Goal: Task Accomplishment & Management: Manage account settings

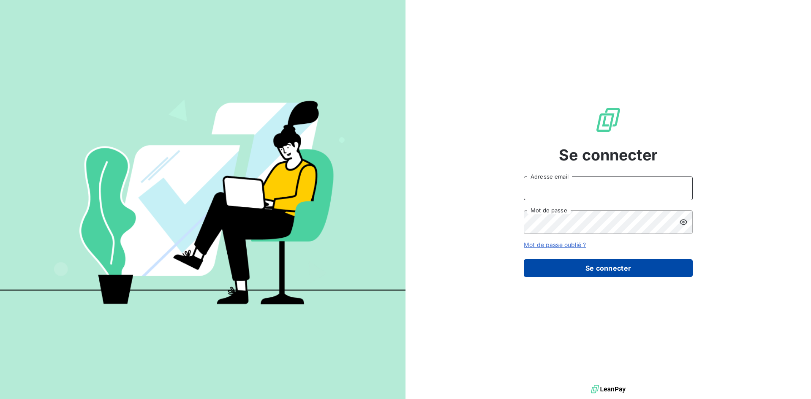
type input "m.tisseau@anett.fr"
click at [608, 273] on button "Se connecter" at bounding box center [608, 268] width 169 height 18
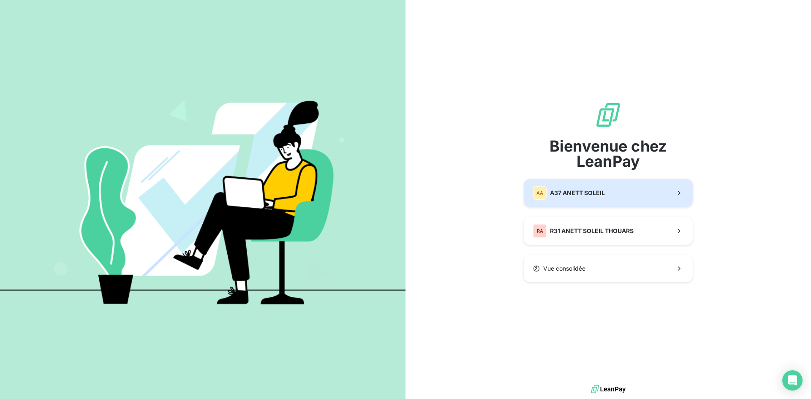
click at [624, 192] on button "AA A37 ANETT SOLEIL" at bounding box center [608, 193] width 169 height 28
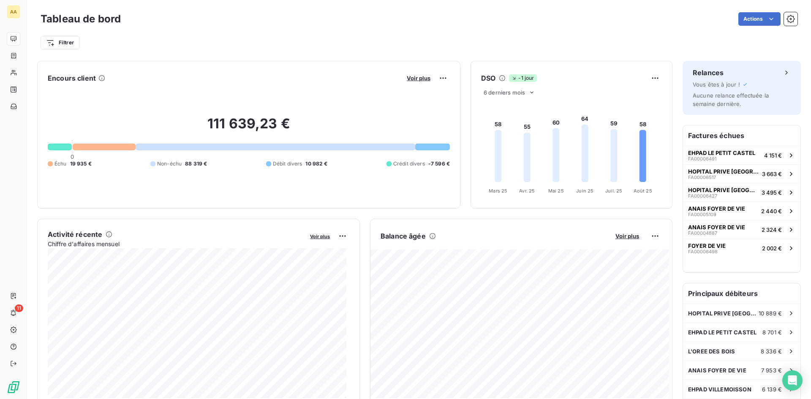
click at [722, 137] on h6 "Factures échues" at bounding box center [741, 135] width 117 height 20
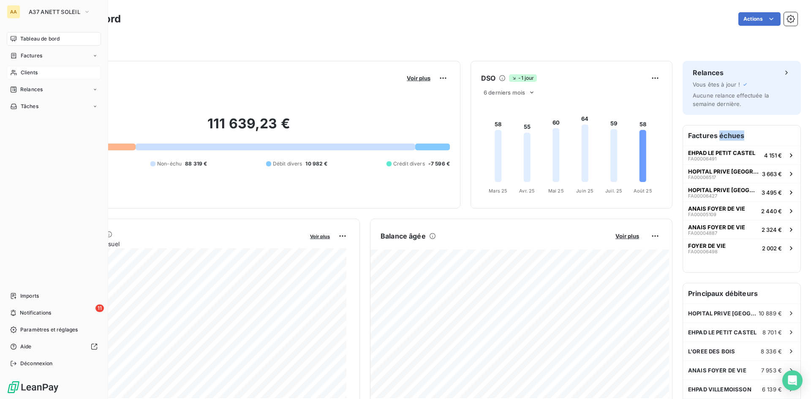
click at [38, 72] on span "Clients" at bounding box center [29, 73] width 17 height 8
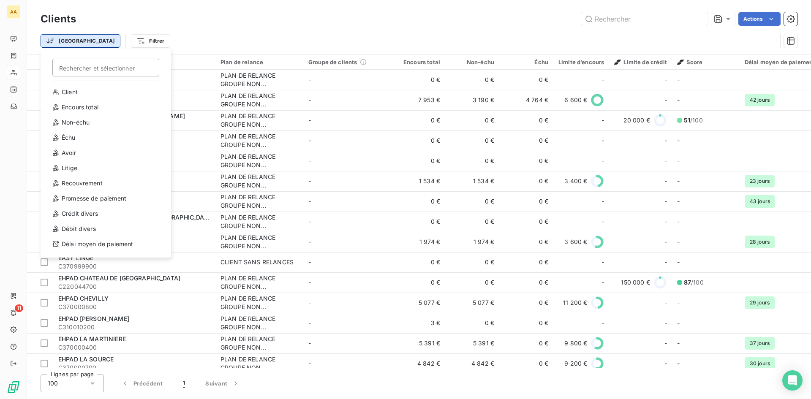
click at [68, 40] on html "AA 11 Clients Actions Trier Rechercher et sélectionner Client Encours total Non…" at bounding box center [405, 199] width 811 height 399
click at [79, 136] on div "Échu" at bounding box center [105, 138] width 117 height 14
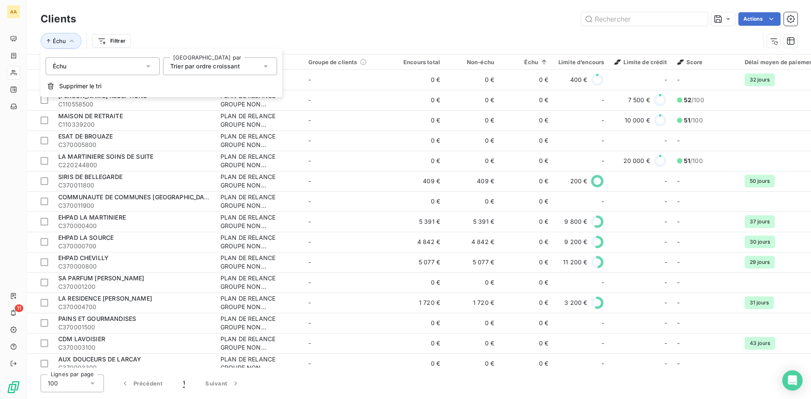
click at [373, 36] on div "Échu Filtrer" at bounding box center [400, 41] width 719 height 16
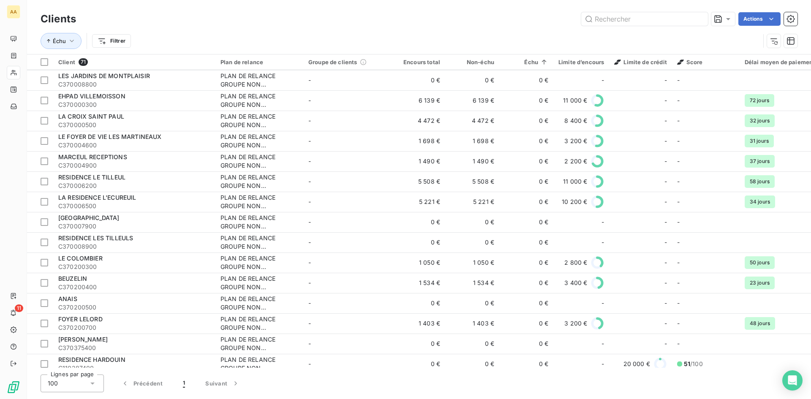
scroll to position [638, 0]
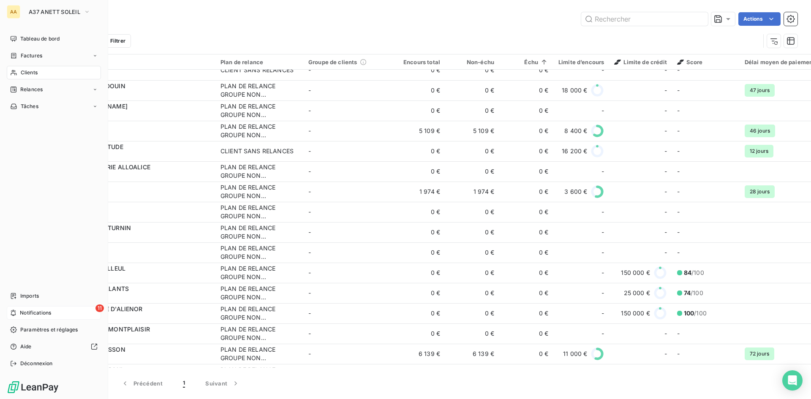
click at [27, 310] on span "Notifications" at bounding box center [35, 313] width 31 height 8
click at [34, 57] on span "Factures" at bounding box center [32, 56] width 22 height 8
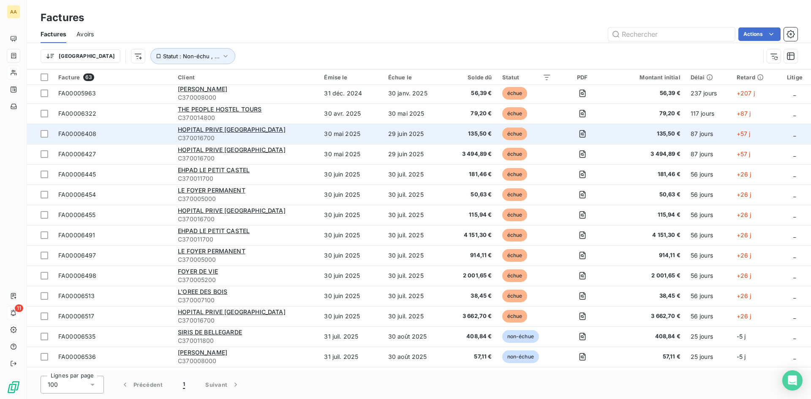
scroll to position [84, 0]
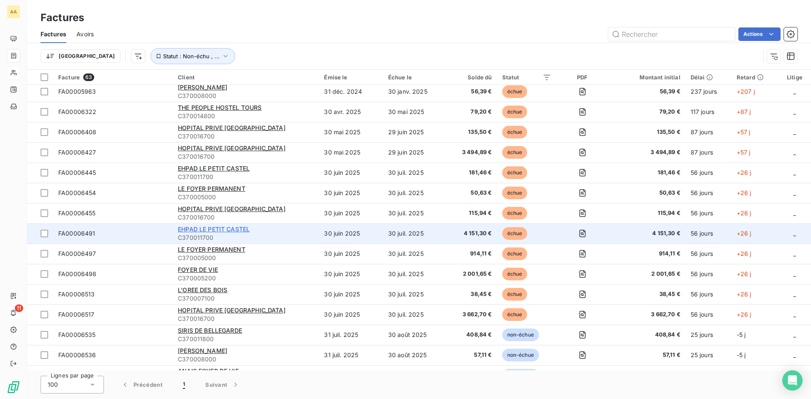
click at [232, 230] on span "EHPAD LE PETIT CASTEL" at bounding box center [214, 228] width 72 height 7
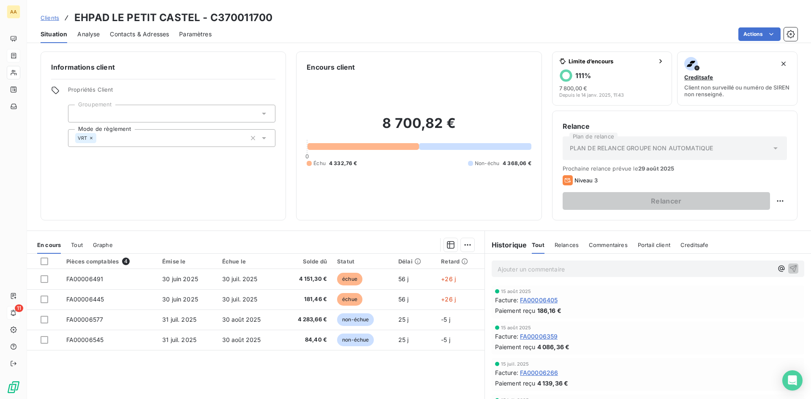
click at [52, 17] on span "Clients" at bounding box center [50, 17] width 19 height 7
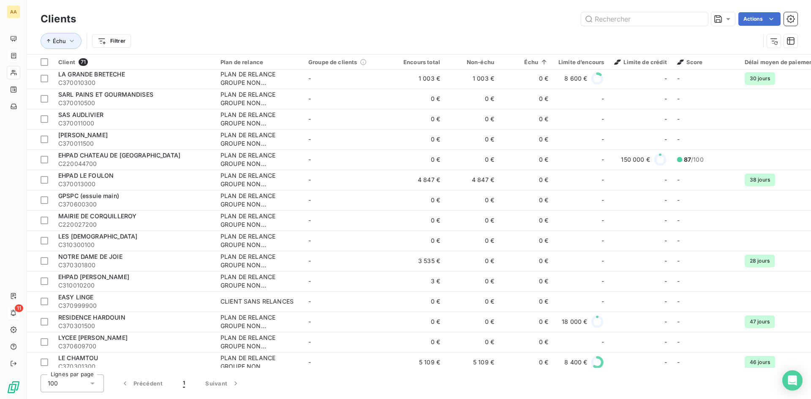
scroll to position [211, 0]
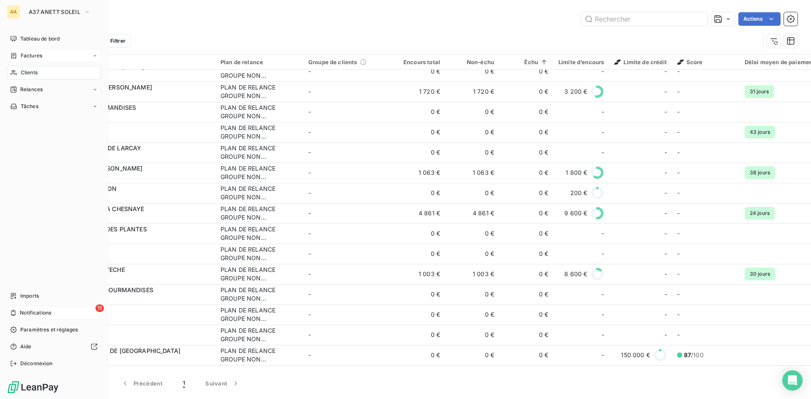
click at [93, 56] on icon at bounding box center [94, 55] width 5 height 5
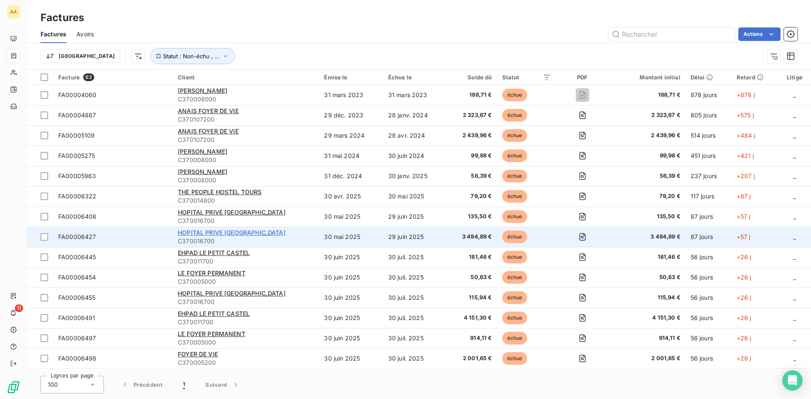
click at [230, 231] on span "HOPITAL PRIVE [GEOGRAPHIC_DATA][PERSON_NAME]" at bounding box center [232, 232] width 108 height 7
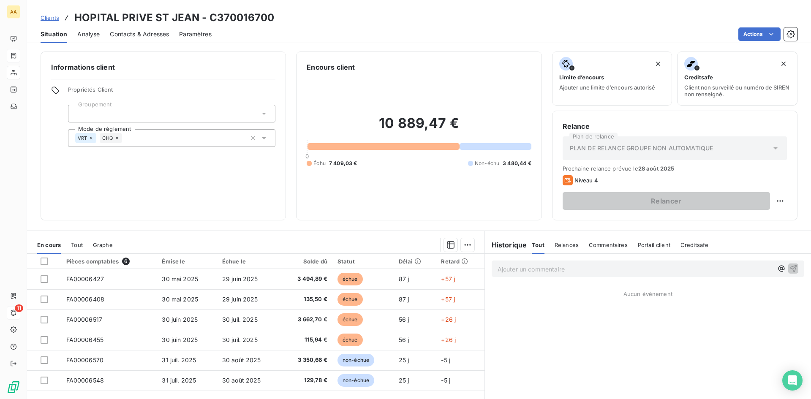
click at [46, 18] on span "Clients" at bounding box center [50, 17] width 19 height 7
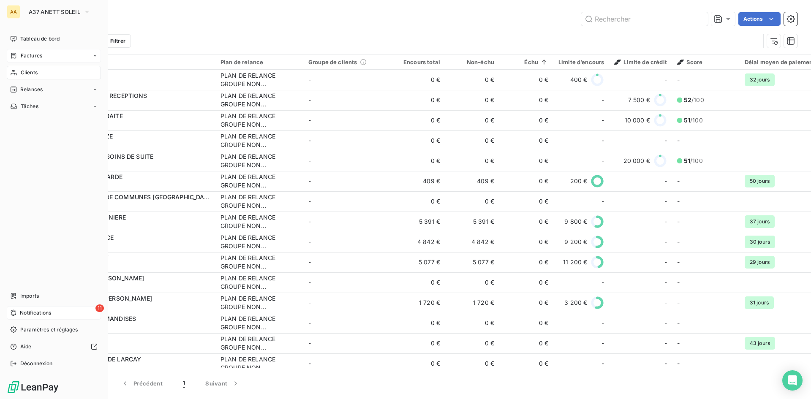
click at [91, 57] on div "Factures" at bounding box center [54, 56] width 94 height 14
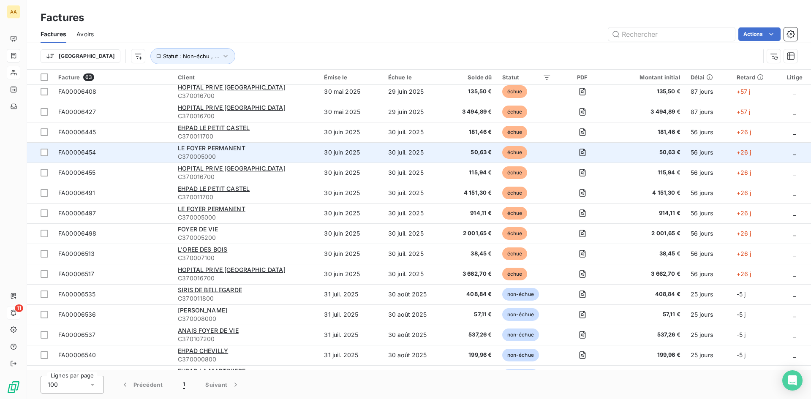
scroll to position [127, 0]
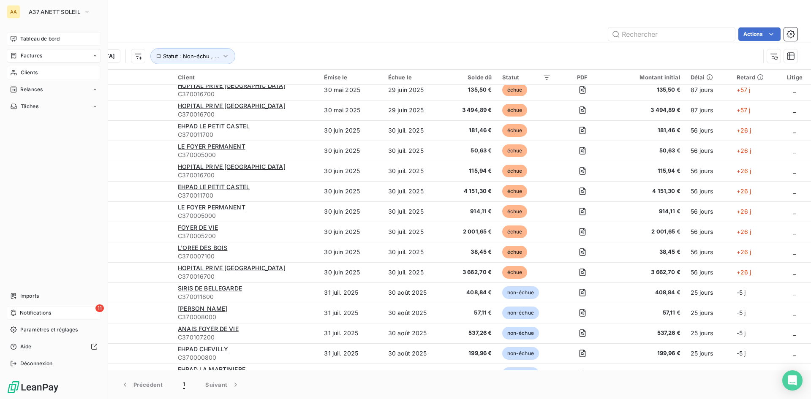
click at [11, 38] on icon at bounding box center [14, 38] width 6 height 5
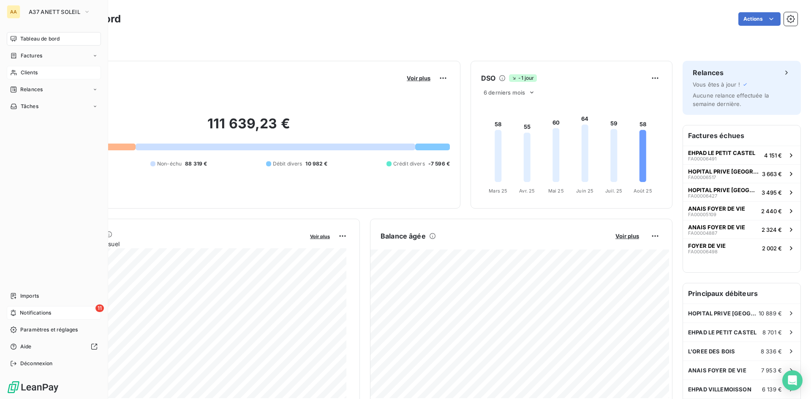
click at [30, 38] on span "Tableau de bord" at bounding box center [39, 39] width 39 height 8
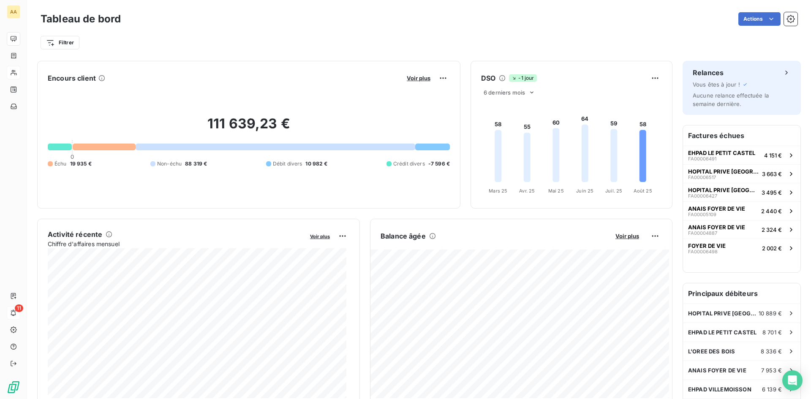
click at [179, 95] on div "111 639,23 € 0 Échu 19 935 € Non-échu 88 319 € Débit divers 10 982 € Crédit div…" at bounding box center [249, 141] width 402 height 113
click at [260, 119] on h2 "111 639,23 €" at bounding box center [249, 127] width 402 height 25
click at [416, 76] on span "Voir plus" at bounding box center [419, 78] width 24 height 7
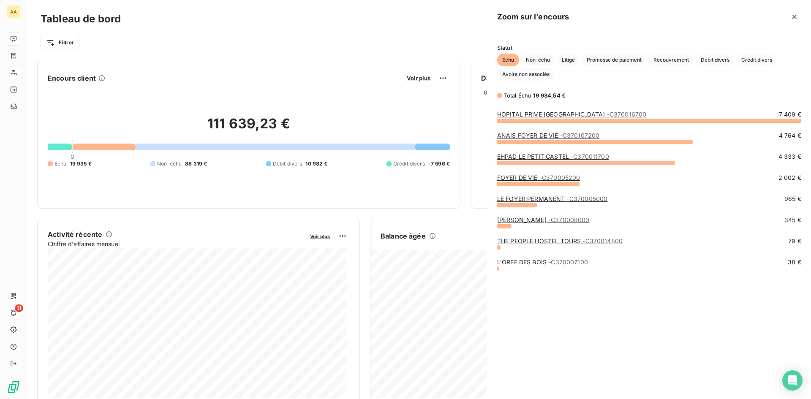
scroll to position [272, 318]
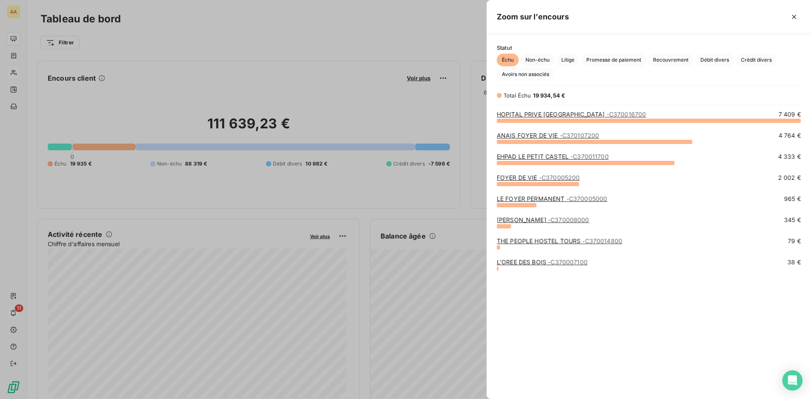
click at [512, 179] on link "FOYER DE VIE - C370005200" at bounding box center [538, 177] width 83 height 7
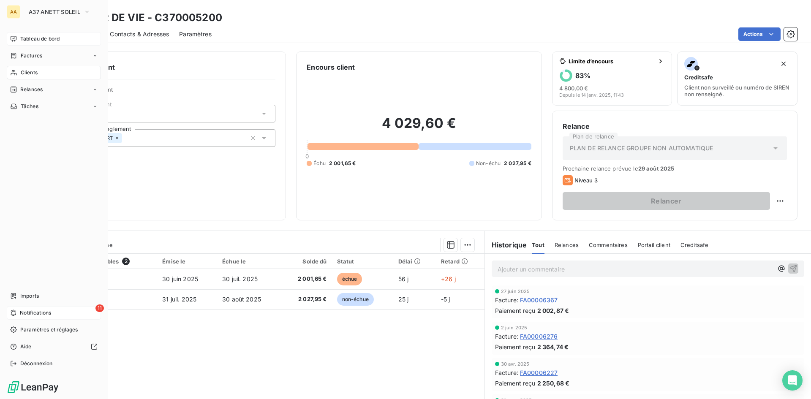
click at [22, 41] on span "Tableau de bord" at bounding box center [39, 39] width 39 height 8
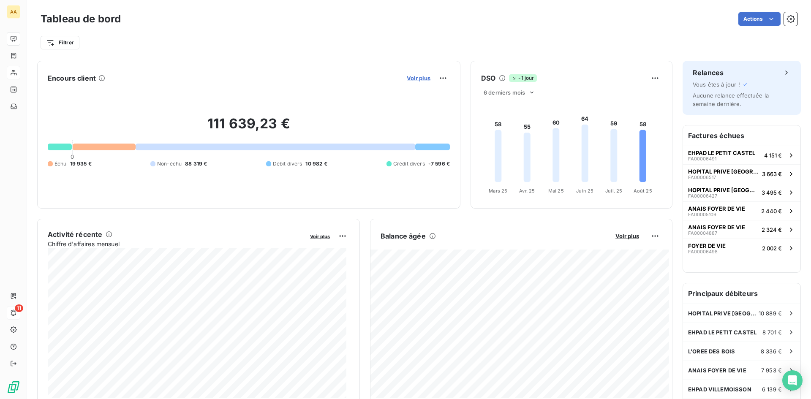
click at [407, 79] on span "Voir plus" at bounding box center [419, 78] width 24 height 7
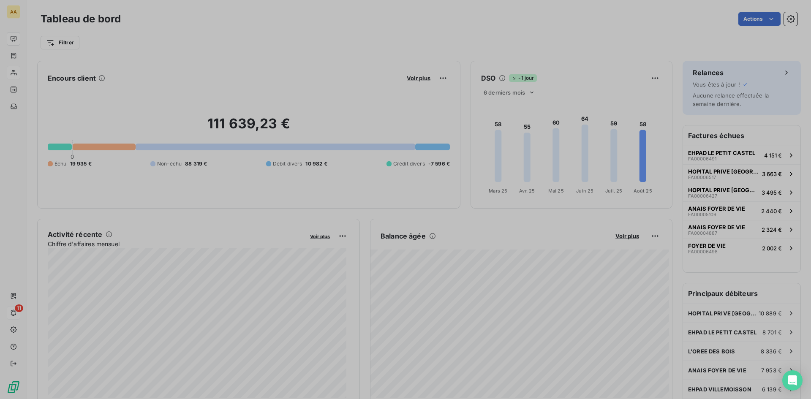
scroll to position [393, 318]
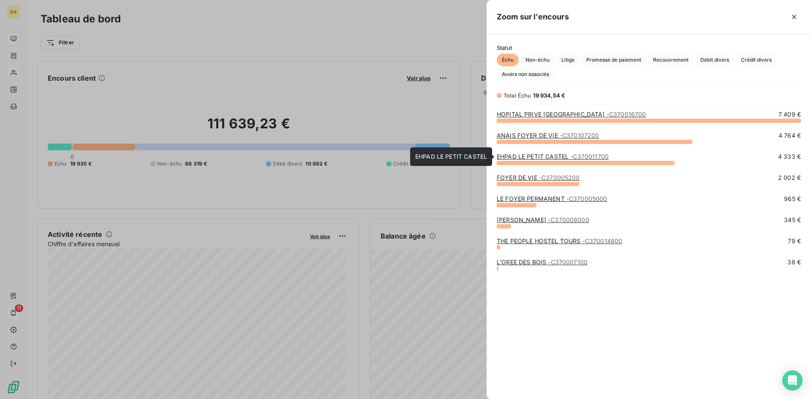
click at [536, 158] on link "EHPAD LE PETIT CASTEL - C370011700" at bounding box center [553, 156] width 112 height 7
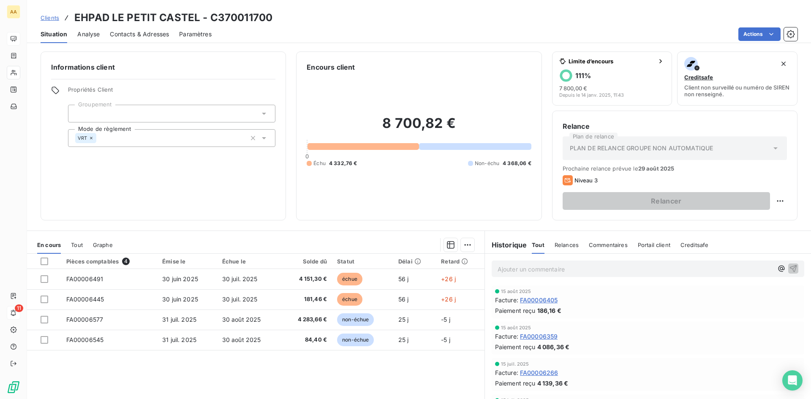
click at [596, 245] on span "Commentaires" at bounding box center [608, 245] width 39 height 7
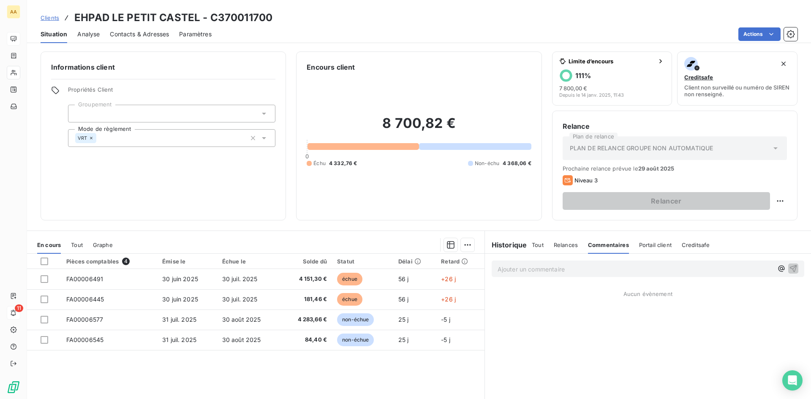
click at [536, 244] on span "Tout" at bounding box center [538, 245] width 12 height 7
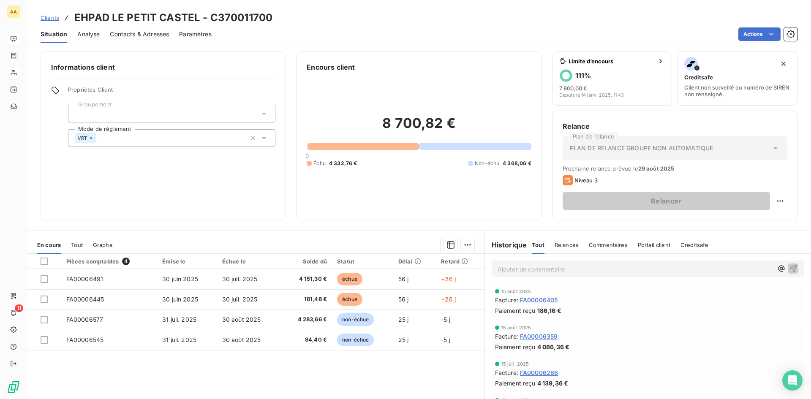
click at [54, 18] on span "Clients" at bounding box center [50, 17] width 19 height 7
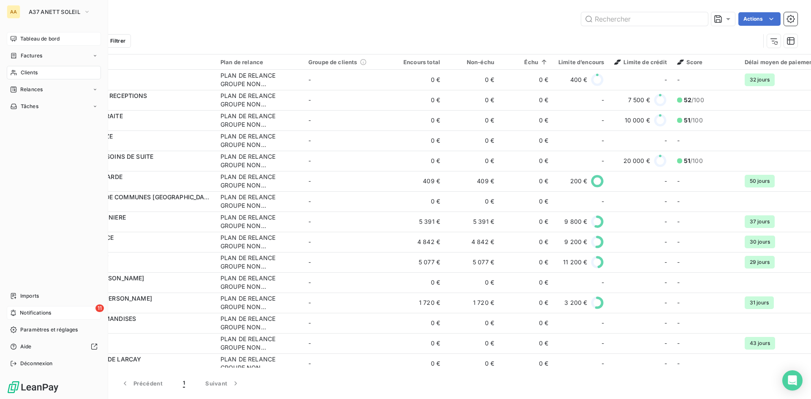
click at [12, 41] on icon at bounding box center [13, 38] width 7 height 7
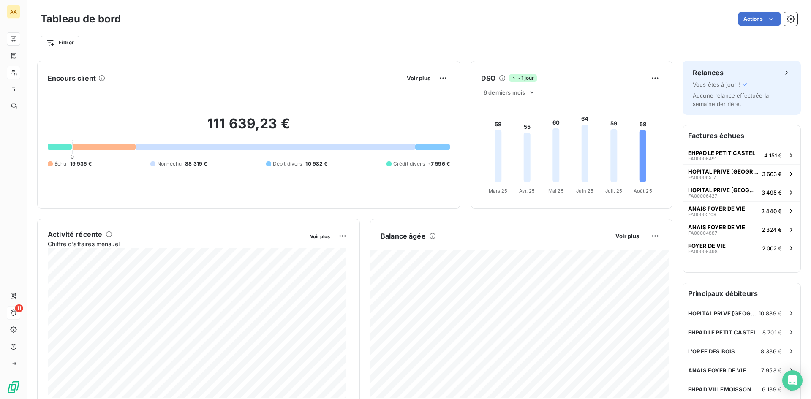
click at [343, 101] on div "111 639,23 € 0 Échu 19 935 € Non-échu 88 319 € Débit divers 10 982 € Crédit div…" at bounding box center [249, 141] width 402 height 113
click at [417, 75] on span "Voir plus" at bounding box center [419, 78] width 24 height 7
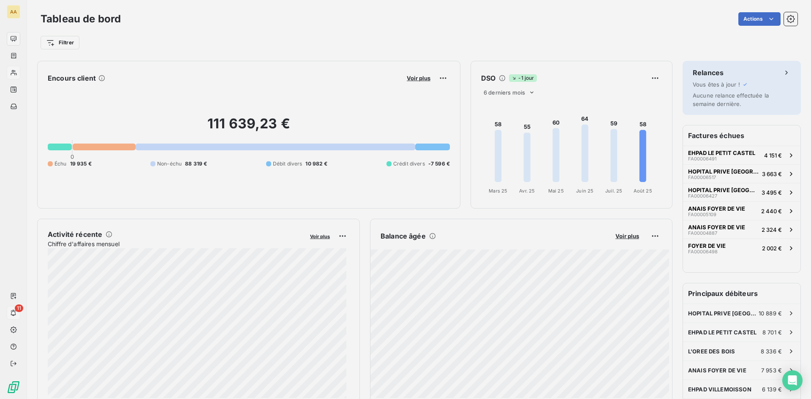
scroll to position [393, 318]
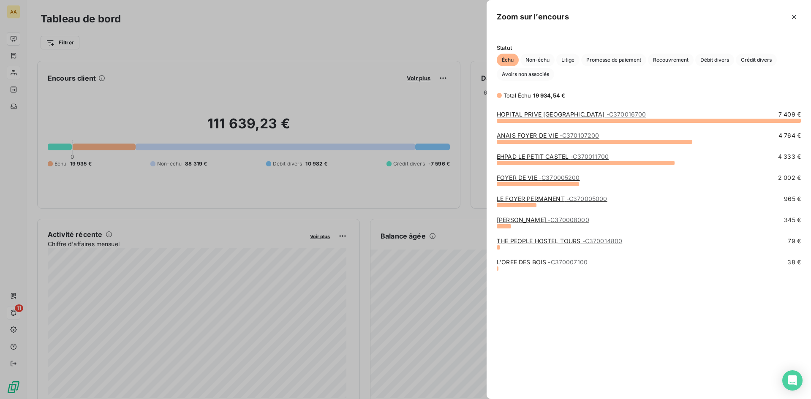
click at [536, 114] on link "HOPITAL PRIVE ST JEAN - C370016700" at bounding box center [571, 114] width 149 height 7
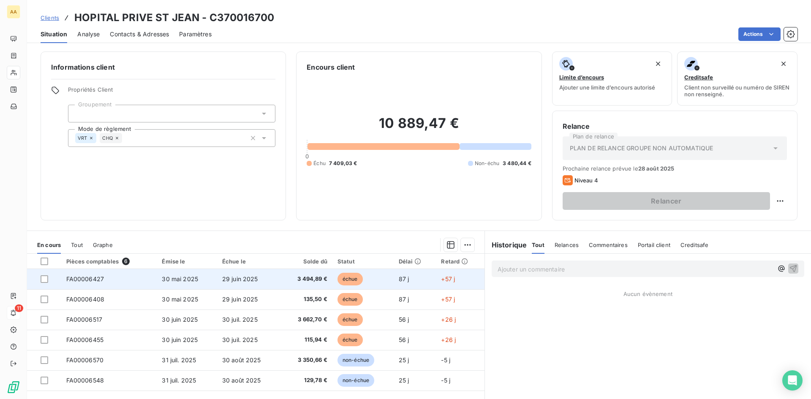
click at [95, 280] on span "FA00006427" at bounding box center [85, 278] width 38 height 7
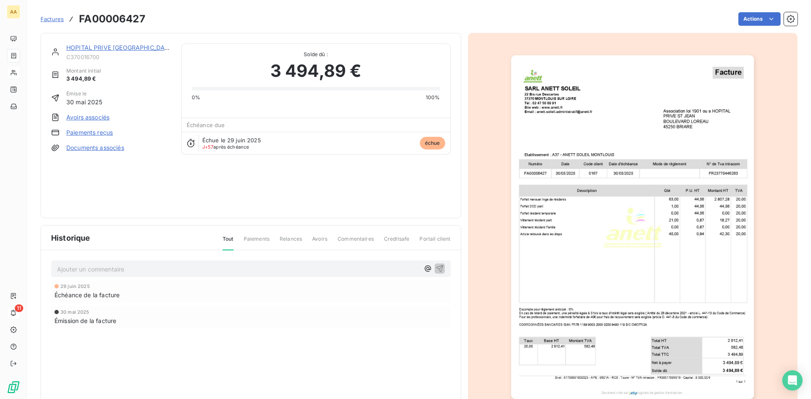
click at [50, 21] on span "Factures" at bounding box center [52, 19] width 23 height 7
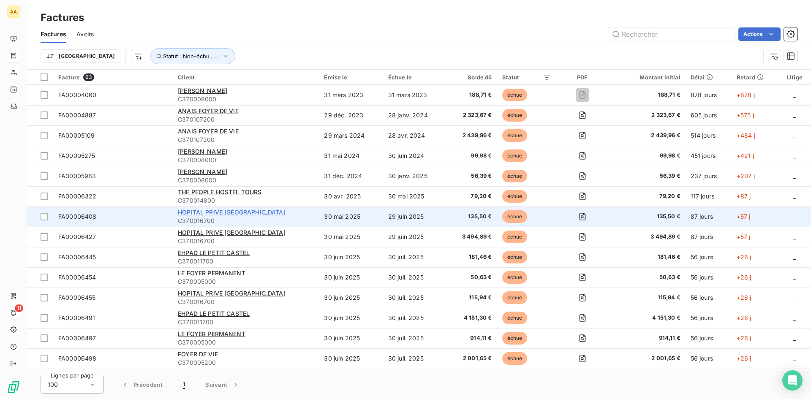
click at [215, 213] on span "HOPITAL PRIVE [GEOGRAPHIC_DATA][PERSON_NAME]" at bounding box center [232, 212] width 108 height 7
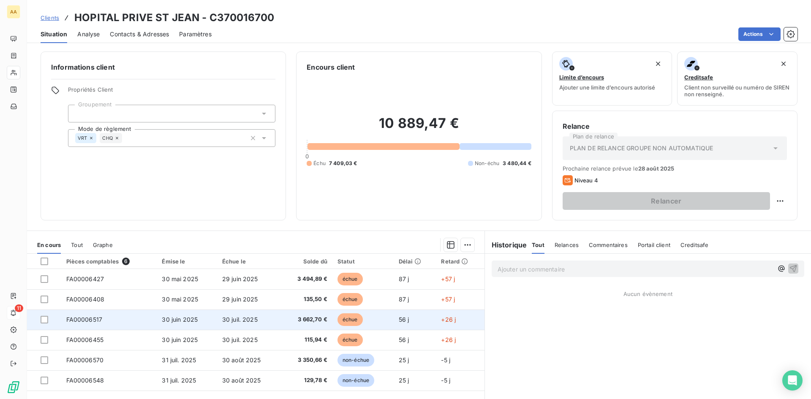
click at [87, 320] on span "FA00006517" at bounding box center [84, 319] width 36 height 7
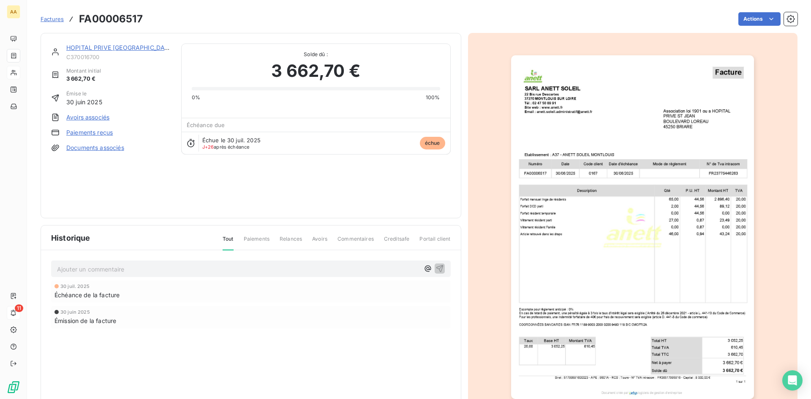
click at [53, 22] on link "Factures" at bounding box center [52, 19] width 23 height 8
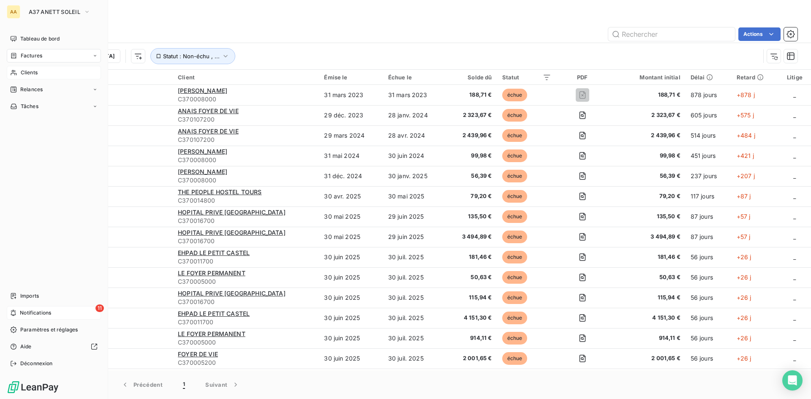
click at [35, 73] on span "Clients" at bounding box center [29, 73] width 17 height 8
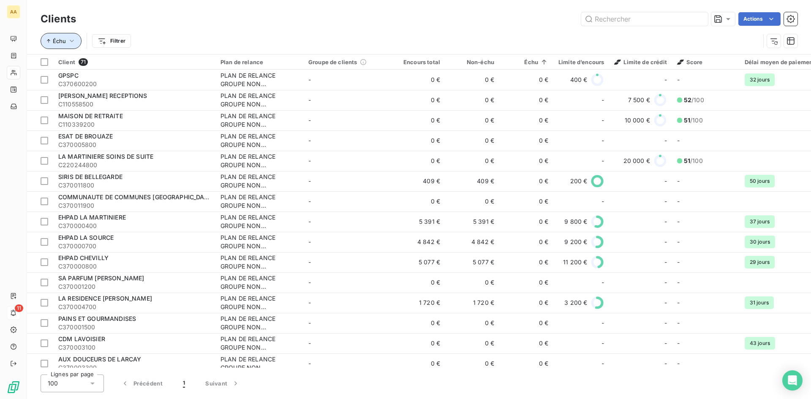
click at [64, 43] on span "Échu" at bounding box center [59, 41] width 13 height 7
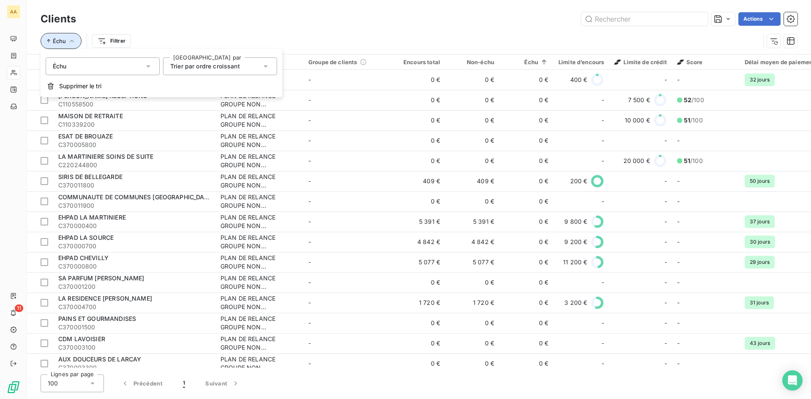
click at [66, 43] on button "Échu" at bounding box center [61, 41] width 41 height 16
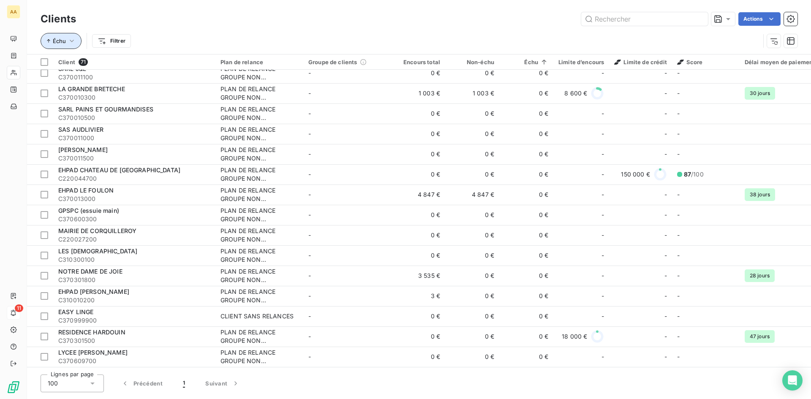
scroll to position [422, 0]
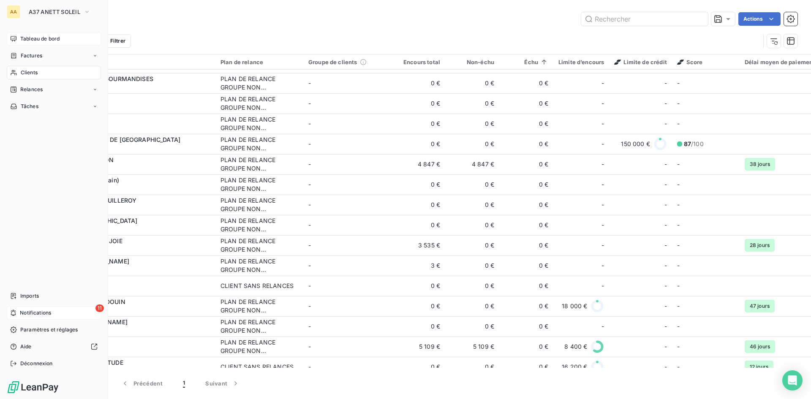
click at [34, 42] on span "Tableau de bord" at bounding box center [39, 39] width 39 height 8
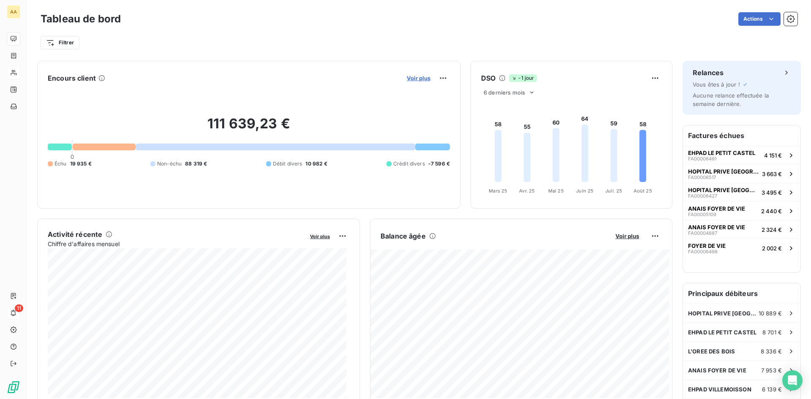
click at [416, 76] on span "Voir plus" at bounding box center [419, 78] width 24 height 7
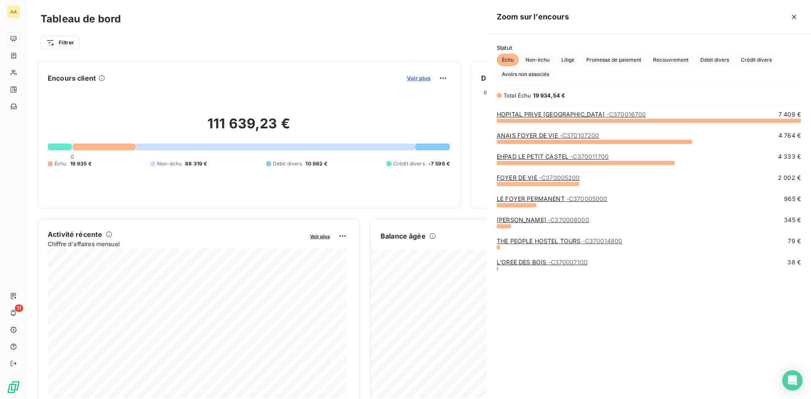
scroll to position [393, 318]
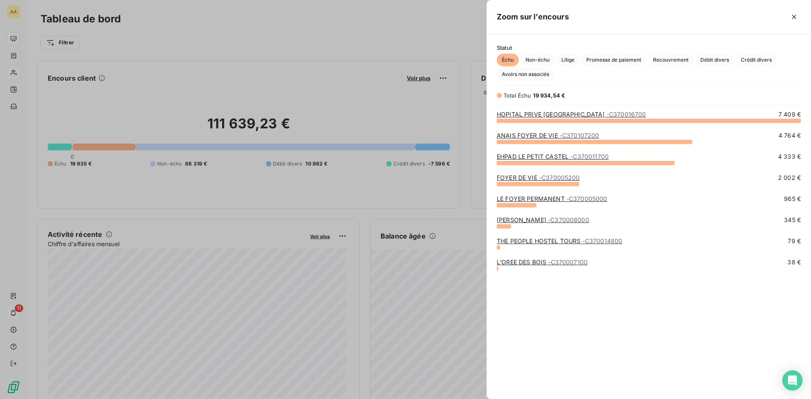
click at [538, 114] on link "HOPITAL PRIVE ST JEAN - C370016700" at bounding box center [571, 114] width 149 height 7
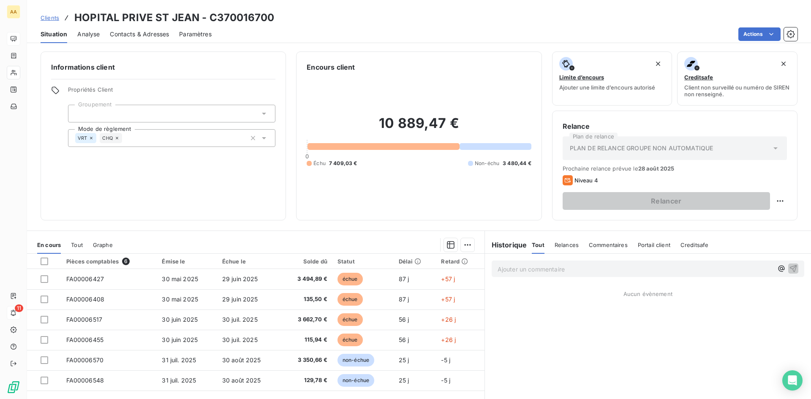
click at [505, 244] on h6 "Historique" at bounding box center [506, 245] width 42 height 10
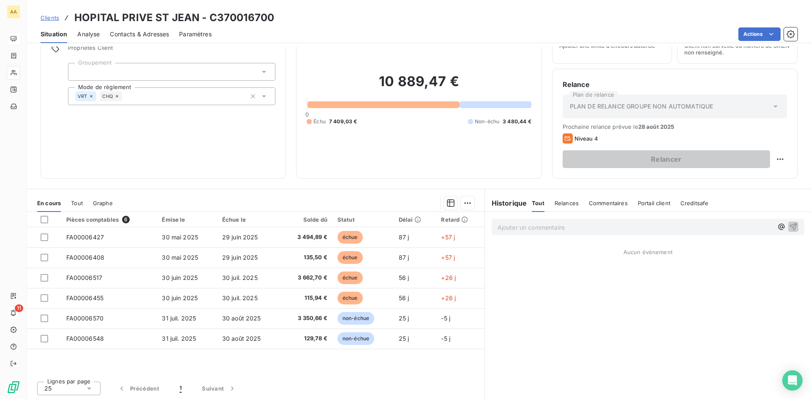
scroll to position [43, 0]
click at [80, 202] on span "Tout" at bounding box center [77, 202] width 12 height 7
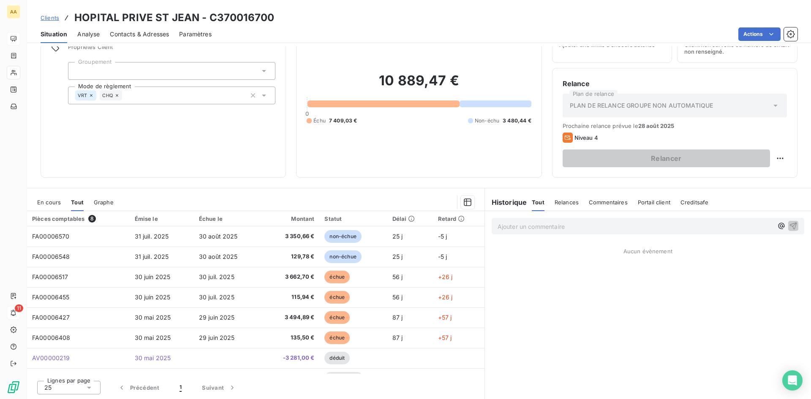
click at [47, 205] on span "En cours" at bounding box center [49, 202] width 24 height 7
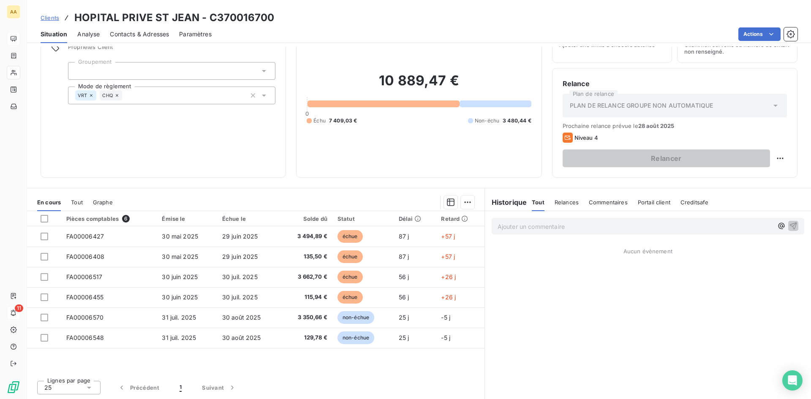
click at [108, 200] on span "Graphe" at bounding box center [103, 202] width 20 height 7
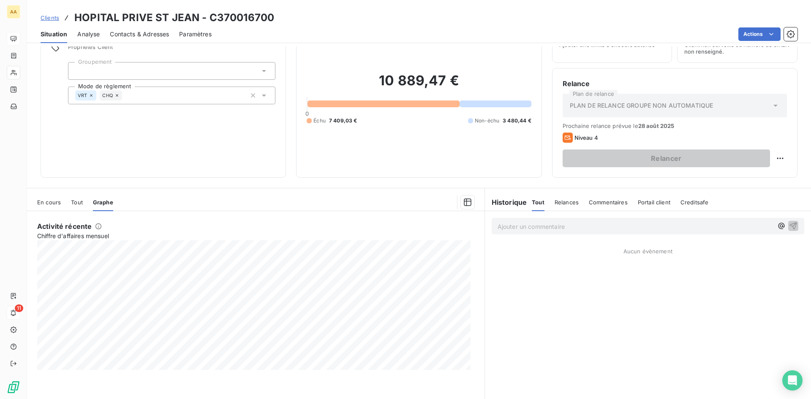
click at [43, 202] on span "En cours" at bounding box center [49, 202] width 24 height 7
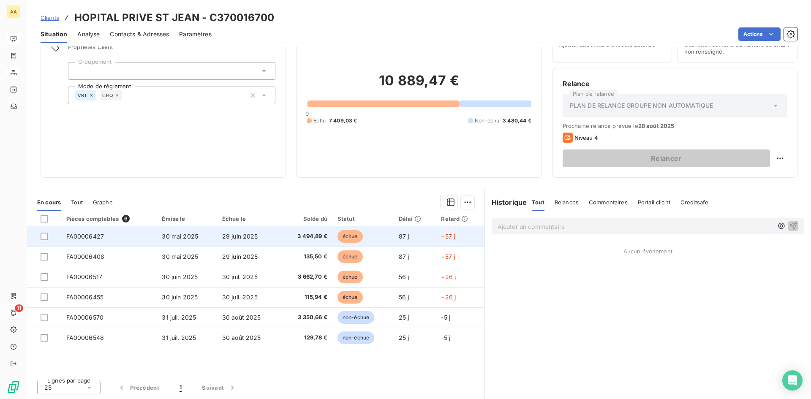
click at [304, 235] on span "3 494,89 €" at bounding box center [306, 236] width 42 height 8
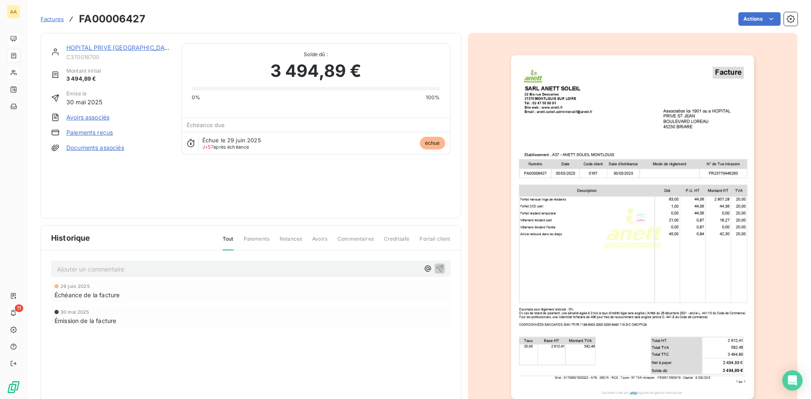
click at [356, 239] on span "Commentaires" at bounding box center [355, 242] width 36 height 14
click at [765, 14] on html "AA 11 Factures FA00006427 Actions HOPITAL PRIVE ST JEAN C370016700 Montant init…" at bounding box center [405, 199] width 811 height 399
click at [392, 10] on html "AA 11 Factures FA00006427 Actions HOPITAL PRIVE ST JEAN C370016700 Montant init…" at bounding box center [405, 199] width 811 height 399
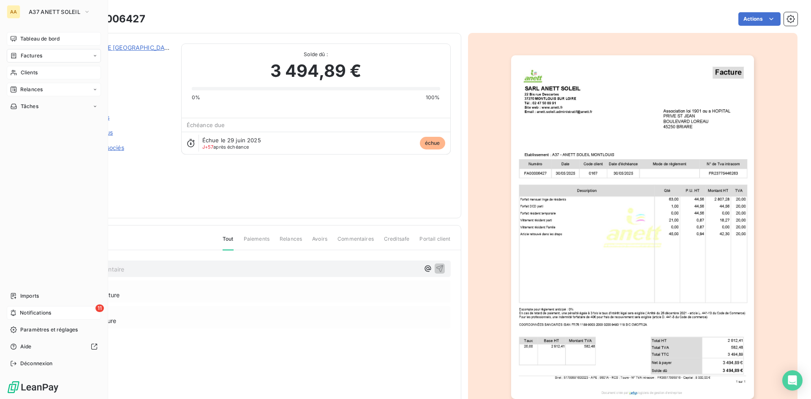
click at [47, 90] on div "Relances" at bounding box center [54, 90] width 94 height 14
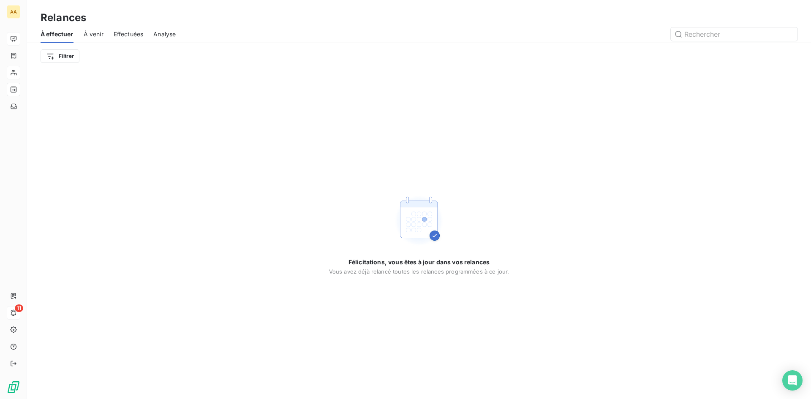
click at [101, 33] on span "À venir" at bounding box center [94, 34] width 20 height 8
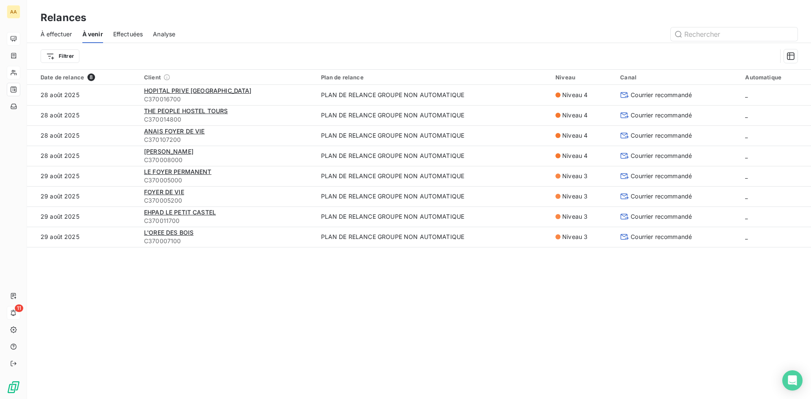
click at [126, 32] on span "Effectuées" at bounding box center [128, 34] width 30 height 8
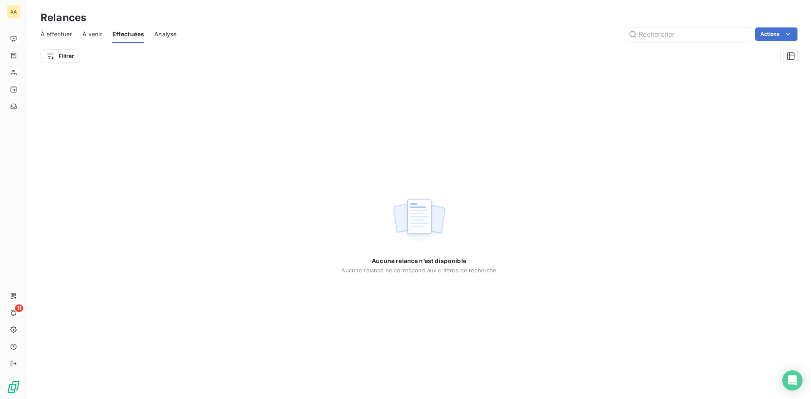
click at [158, 34] on span "Analyse" at bounding box center [165, 34] width 22 height 8
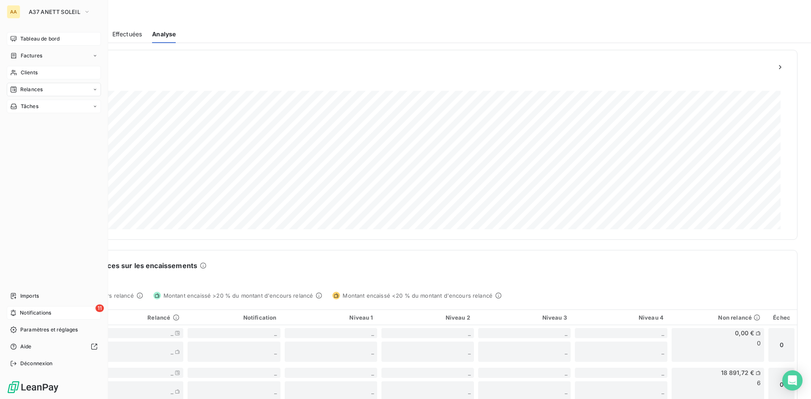
click at [95, 107] on icon at bounding box center [94, 106] width 5 height 5
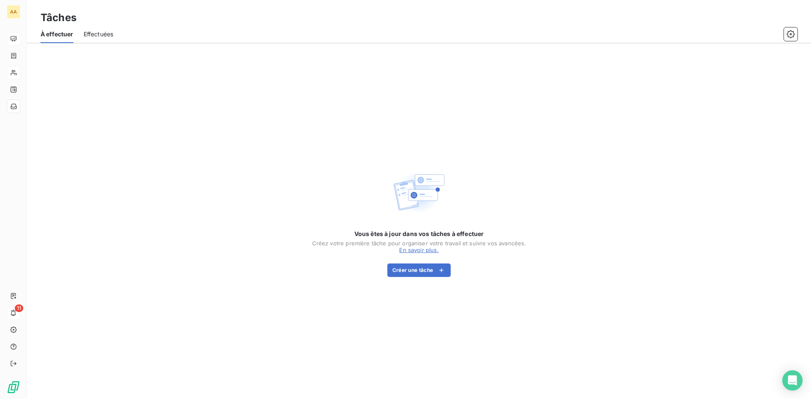
click at [93, 35] on span "Effectuées" at bounding box center [99, 34] width 30 height 8
click at [62, 32] on span "À effectuer" at bounding box center [57, 34] width 32 height 8
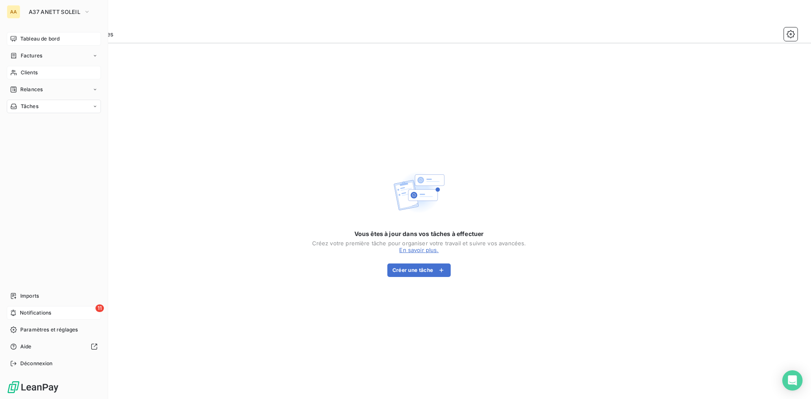
click at [49, 37] on span "Tableau de bord" at bounding box center [39, 39] width 39 height 8
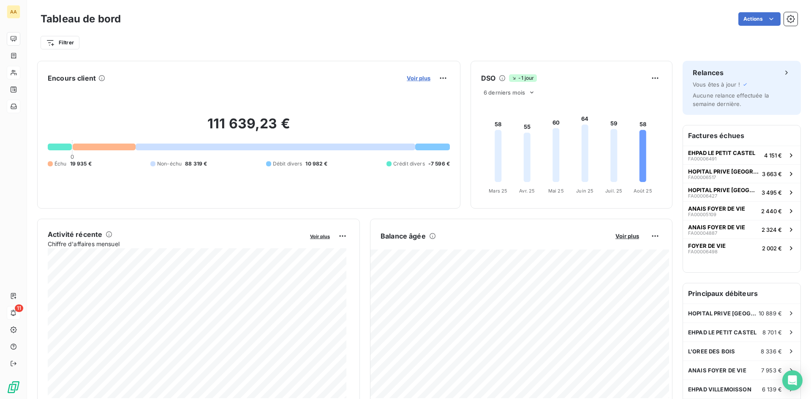
click at [413, 76] on span "Voir plus" at bounding box center [419, 78] width 24 height 7
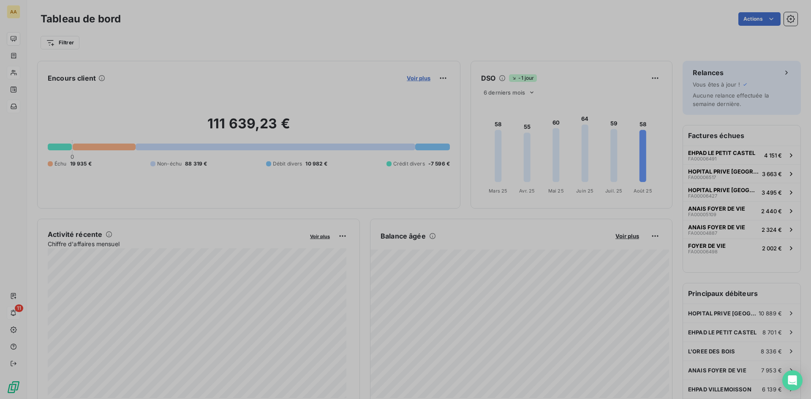
scroll to position [393, 318]
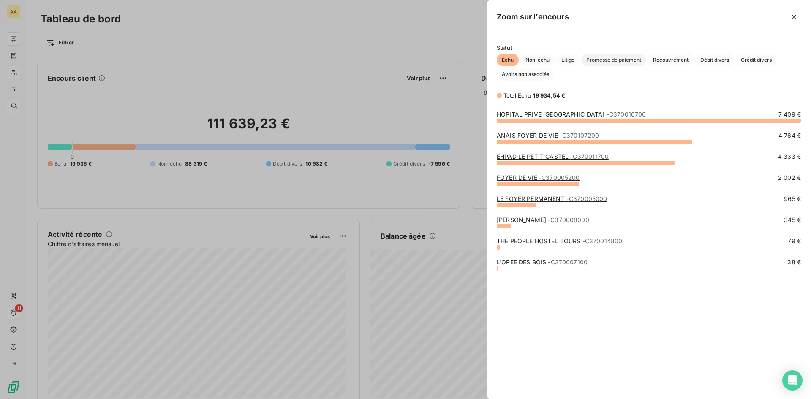
click at [613, 61] on span "Promesse de paiement" at bounding box center [613, 60] width 65 height 13
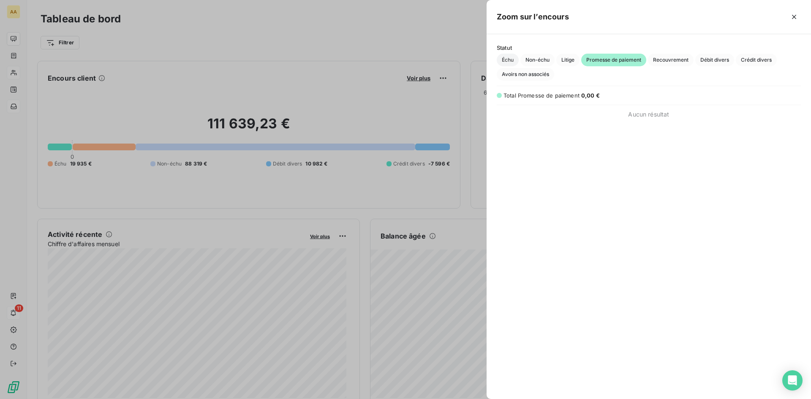
click at [505, 54] on span "Échu" at bounding box center [508, 60] width 22 height 13
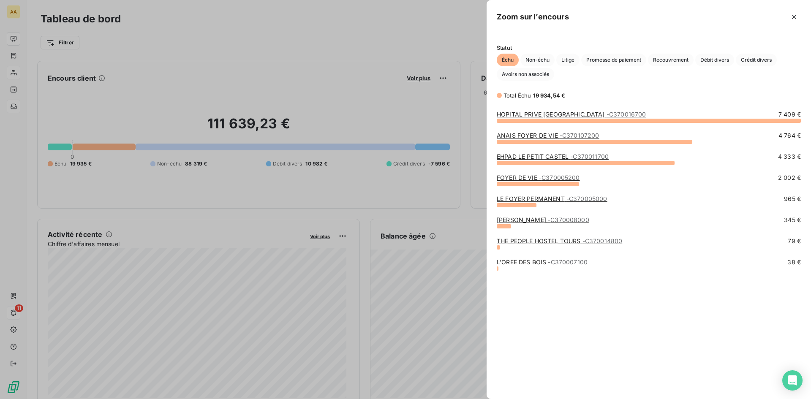
scroll to position [272, 318]
click at [322, 64] on div at bounding box center [405, 199] width 811 height 399
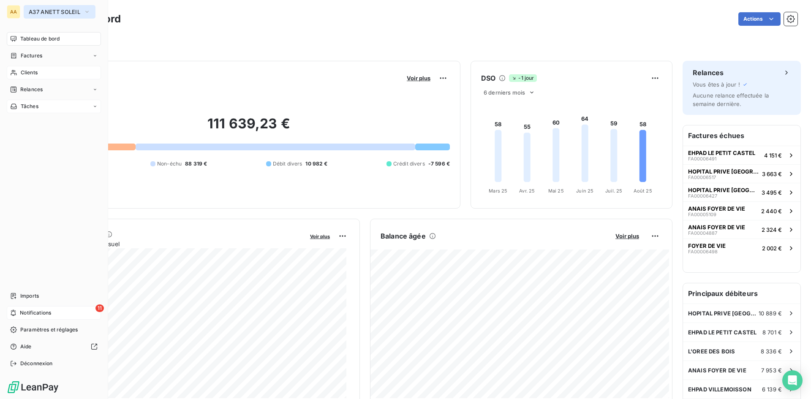
click at [87, 14] on icon "button" at bounding box center [87, 12] width 7 height 8
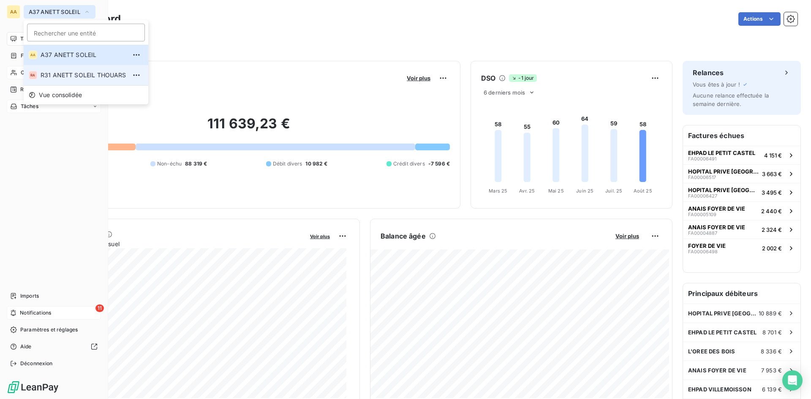
click at [79, 74] on span "R31 ANETT SOLEIL THOUARS" at bounding box center [84, 75] width 86 height 8
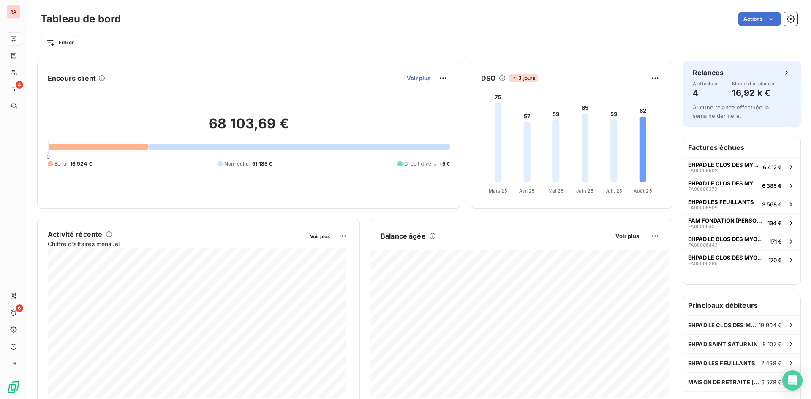
click at [418, 76] on span "Voir plus" at bounding box center [419, 78] width 24 height 7
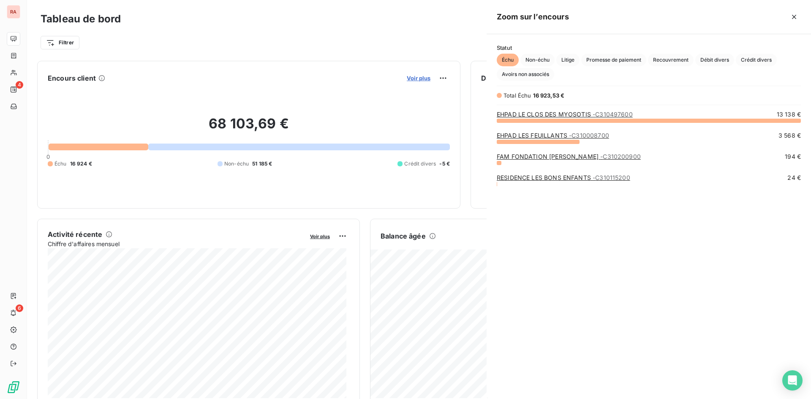
scroll to position [272, 318]
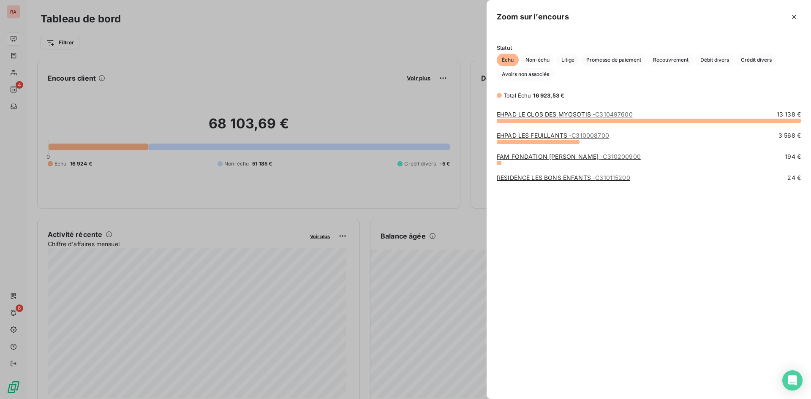
click at [361, 30] on div at bounding box center [405, 199] width 811 height 399
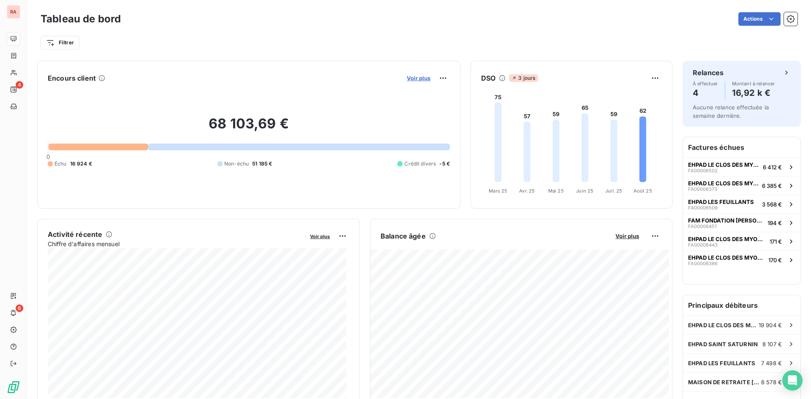
click at [415, 75] on span "Voir plus" at bounding box center [419, 78] width 24 height 7
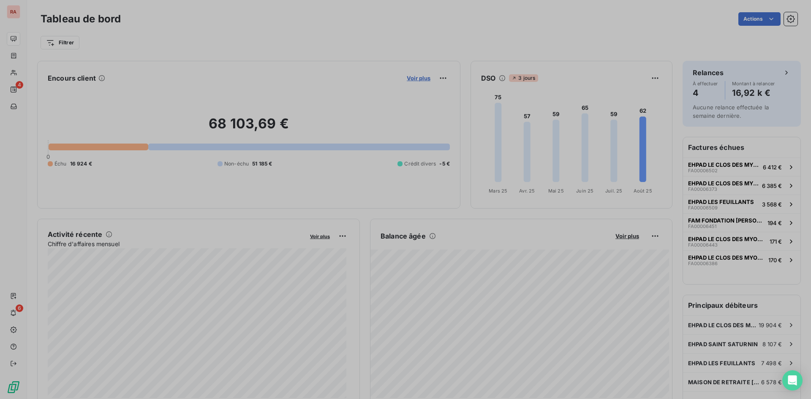
scroll to position [393, 318]
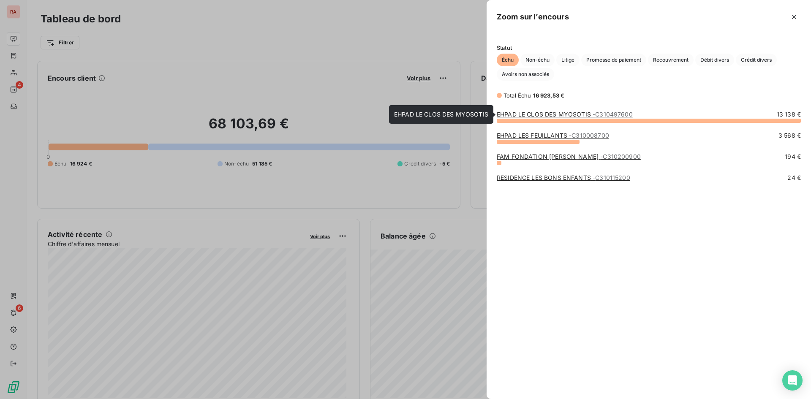
click at [546, 113] on link "EHPAD LE CLOS DES MYOSOTIS - C310497600" at bounding box center [565, 114] width 136 height 7
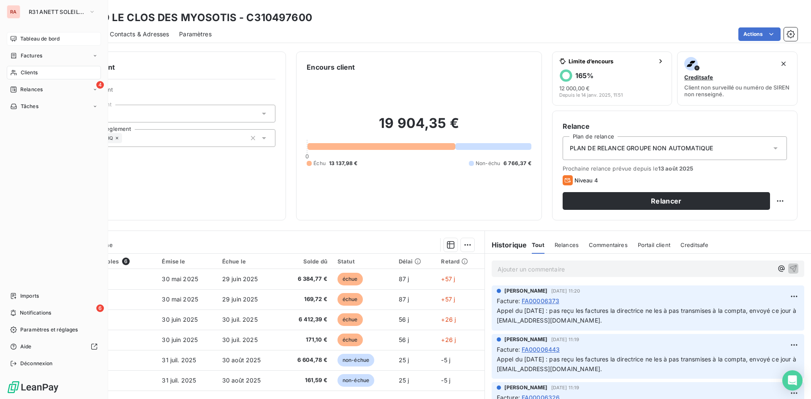
click at [41, 42] on span "Tableau de bord" at bounding box center [39, 39] width 39 height 8
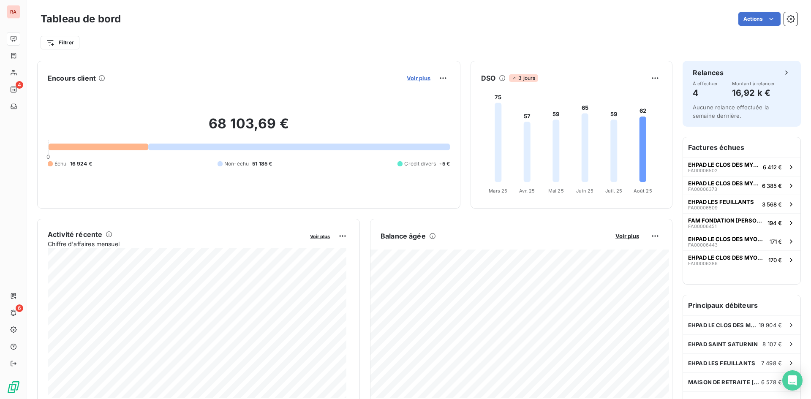
click at [420, 76] on span "Voir plus" at bounding box center [419, 78] width 24 height 7
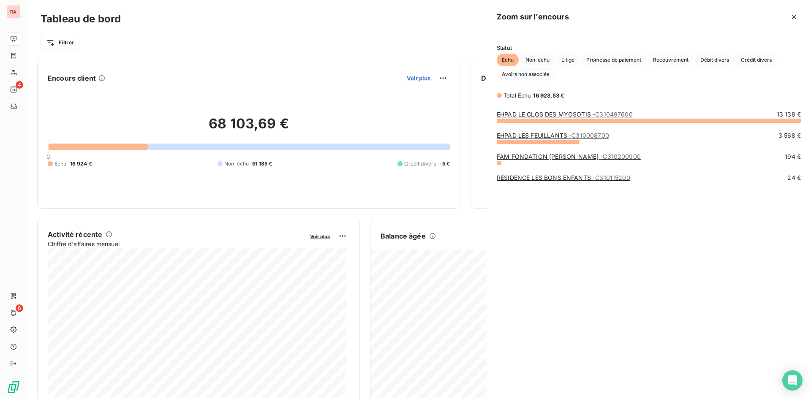
scroll to position [393, 318]
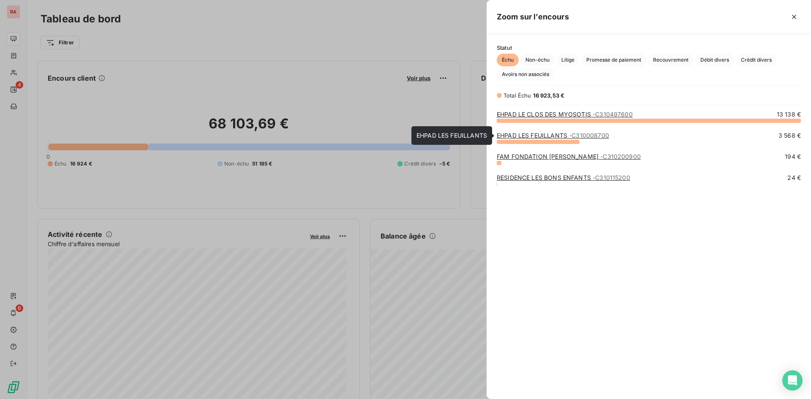
click at [541, 136] on link "EHPAD LES FEUILLANTS - C310008700" at bounding box center [553, 135] width 112 height 7
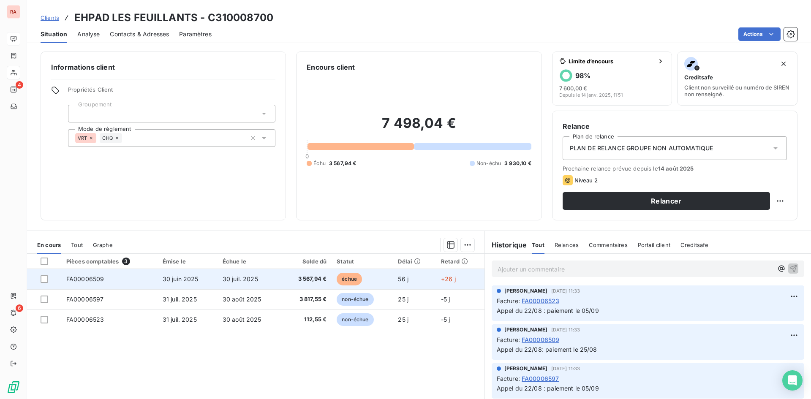
click at [95, 277] on span "FA00006509" at bounding box center [85, 278] width 38 height 7
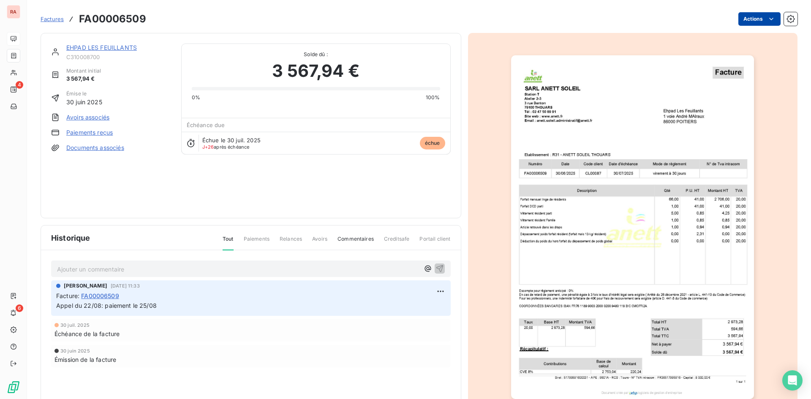
click at [766, 14] on html "RA 4 6 Factures FA00006509 Actions EHPAD LES FEUILLANTS C310008700 Montant init…" at bounding box center [405, 199] width 811 height 399
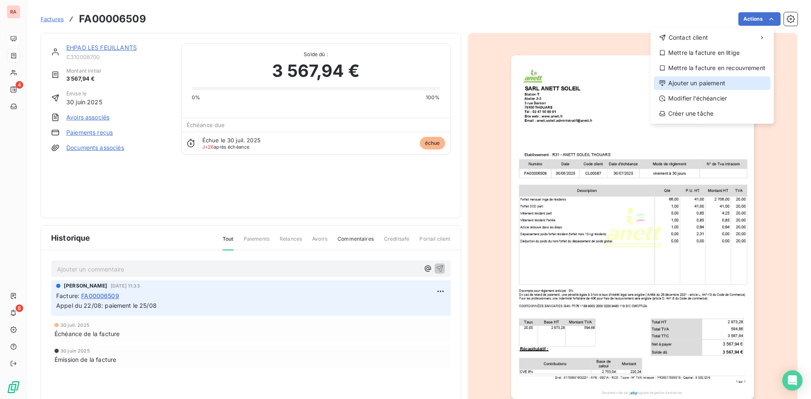
click at [720, 84] on div "Ajouter un paiement" at bounding box center [712, 83] width 117 height 14
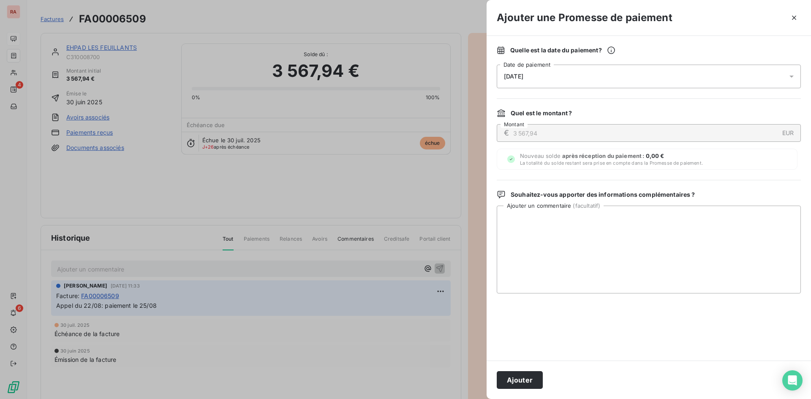
click at [792, 78] on icon at bounding box center [791, 76] width 8 height 8
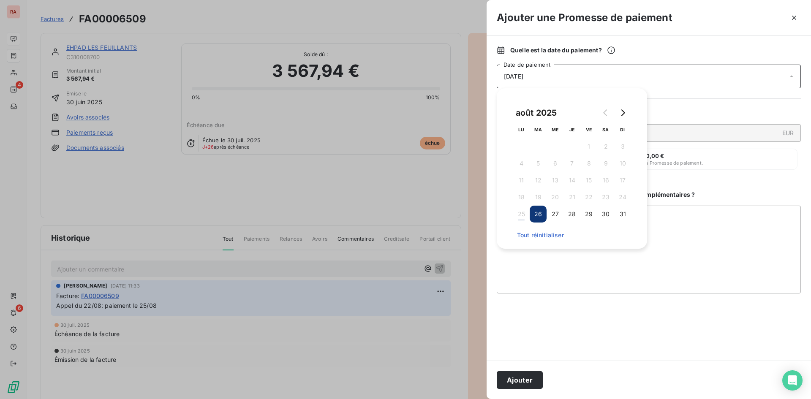
click at [541, 212] on button "26" at bounding box center [538, 214] width 17 height 17
click at [673, 249] on textarea "Ajouter un commentaire ( facultatif )" at bounding box center [649, 250] width 304 height 88
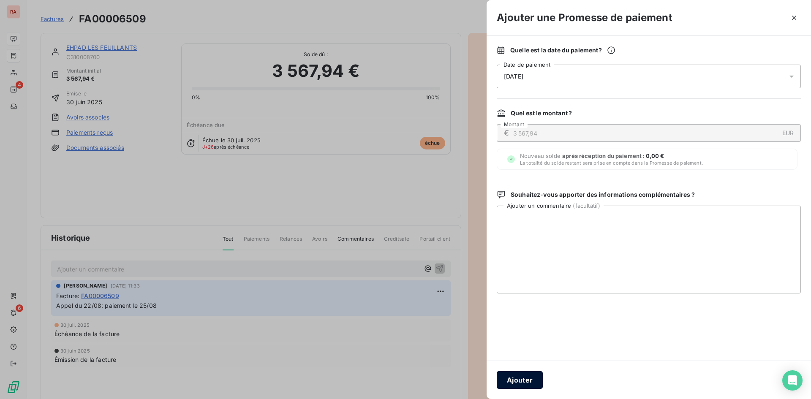
click at [520, 382] on button "Ajouter" at bounding box center [520, 380] width 46 height 18
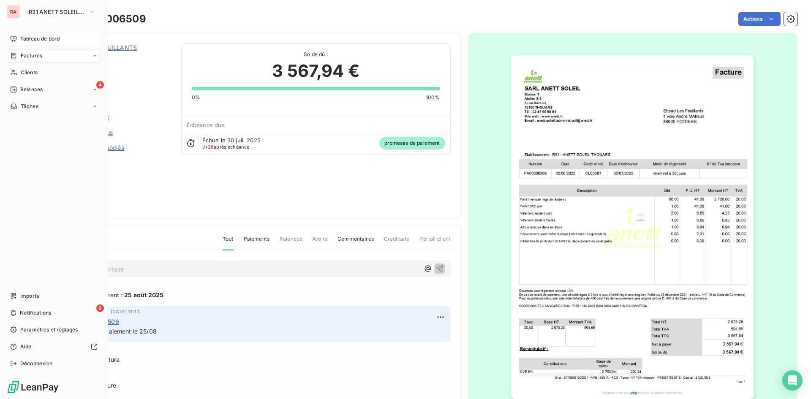
click at [33, 39] on span "Tableau de bord" at bounding box center [39, 39] width 39 height 8
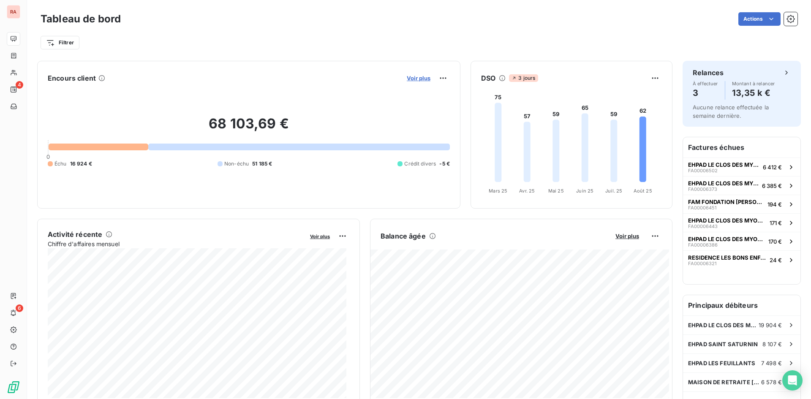
click at [414, 80] on span "Voir plus" at bounding box center [419, 78] width 24 height 7
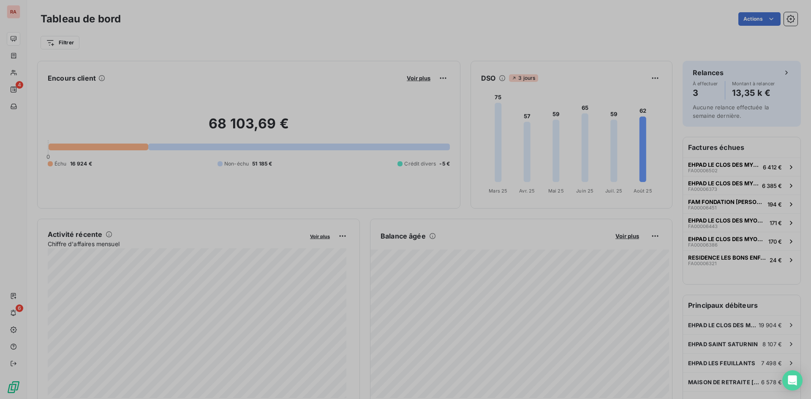
scroll to position [393, 318]
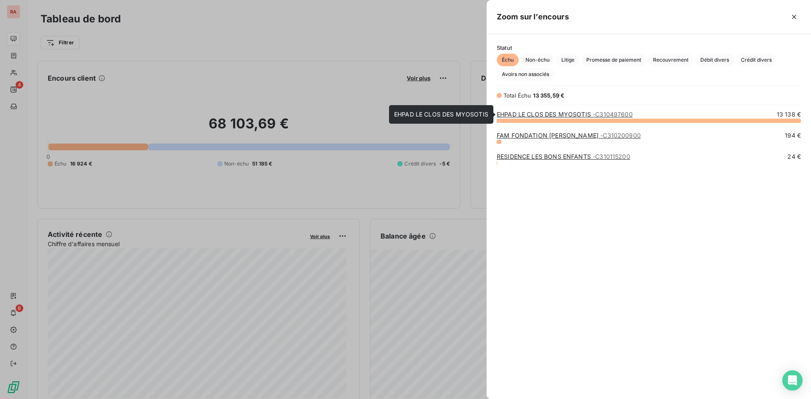
click at [561, 113] on link "EHPAD LE CLOS DES MYOSOTIS - C310497600" at bounding box center [565, 114] width 136 height 7
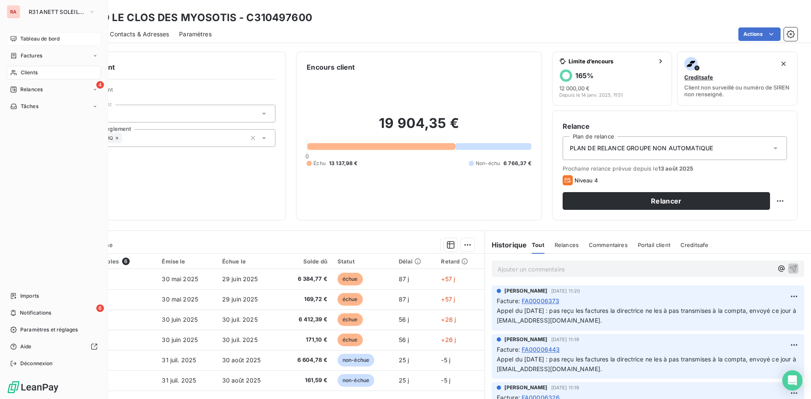
click at [55, 38] on span "Tableau de bord" at bounding box center [39, 39] width 39 height 8
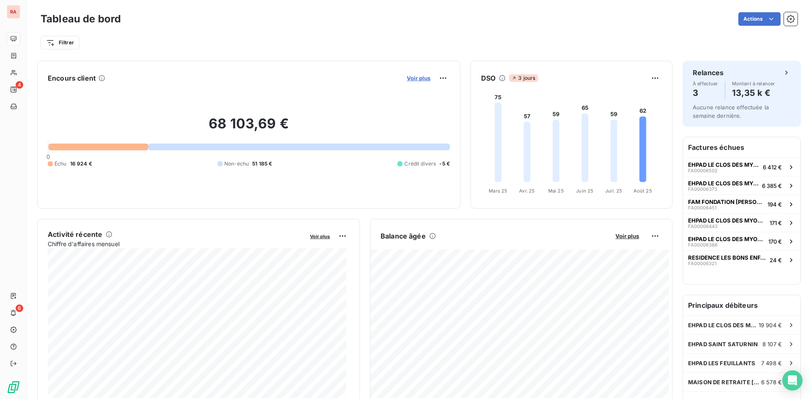
click at [416, 77] on span "Voir plus" at bounding box center [419, 78] width 24 height 7
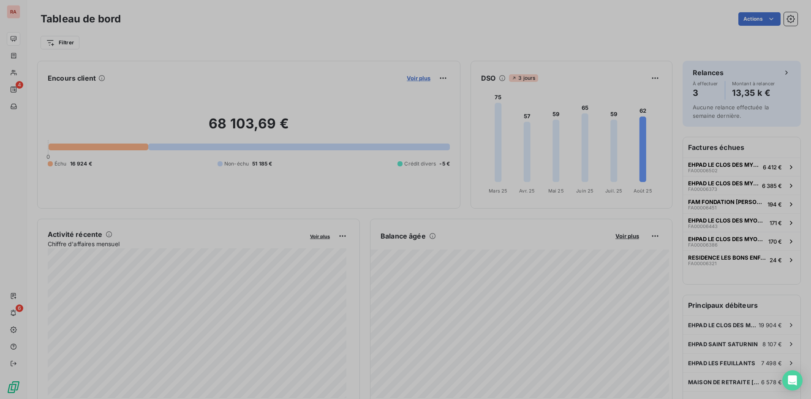
scroll to position [7, 7]
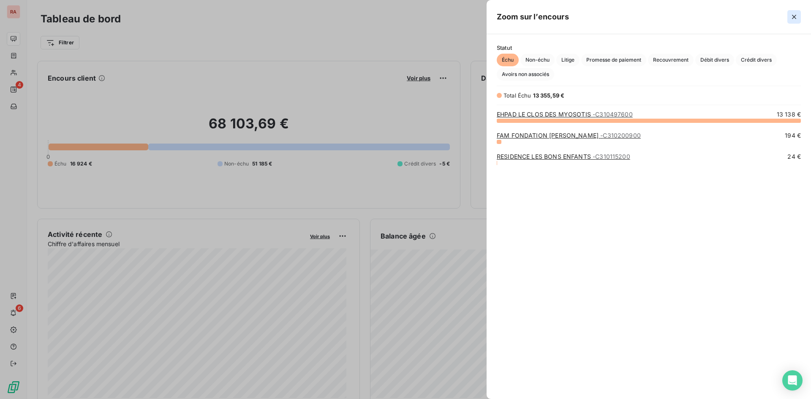
click at [796, 17] on icon "button" at bounding box center [794, 17] width 8 height 8
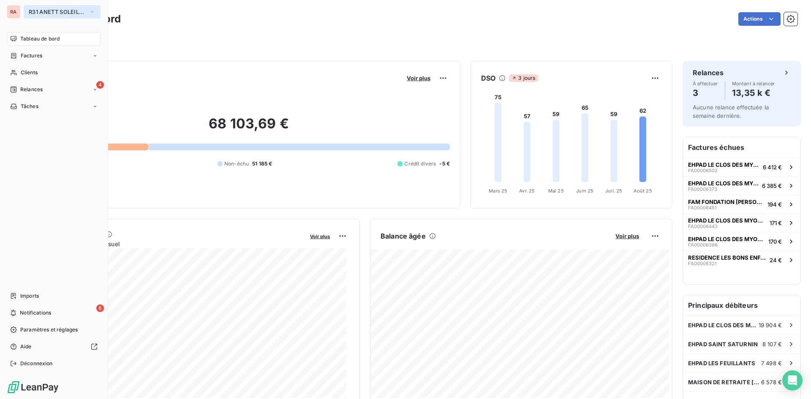
click at [92, 10] on icon "button" at bounding box center [92, 12] width 7 height 8
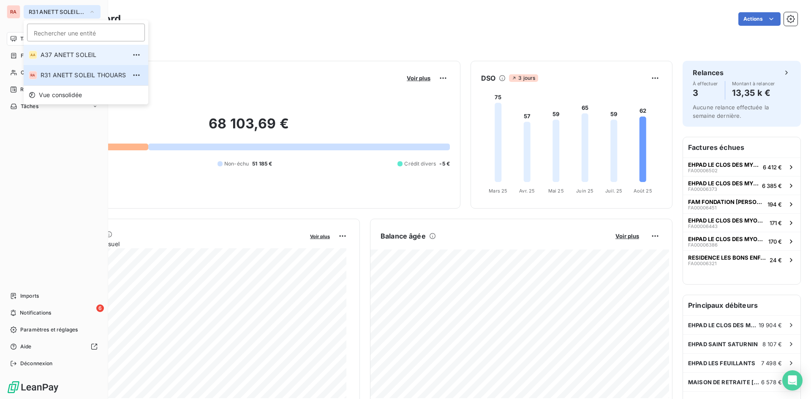
click at [77, 54] on span "A37 ANETT SOLEIL" at bounding box center [84, 55] width 86 height 8
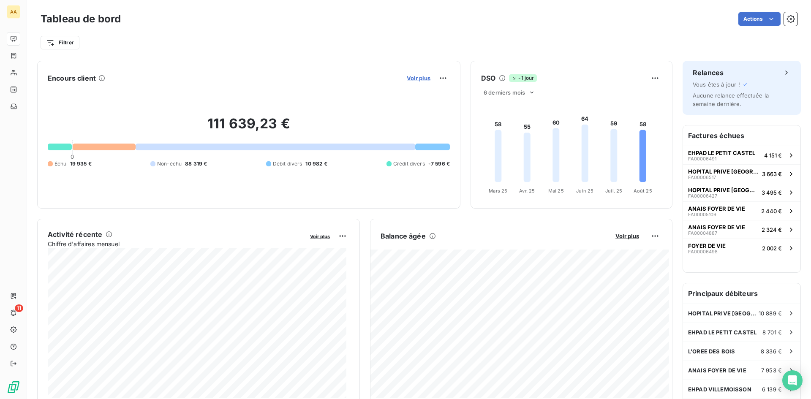
click at [419, 77] on span "Voir plus" at bounding box center [419, 78] width 24 height 7
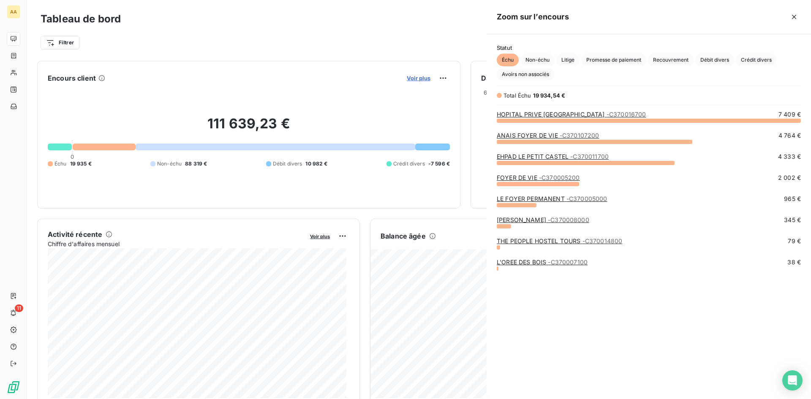
scroll to position [272, 318]
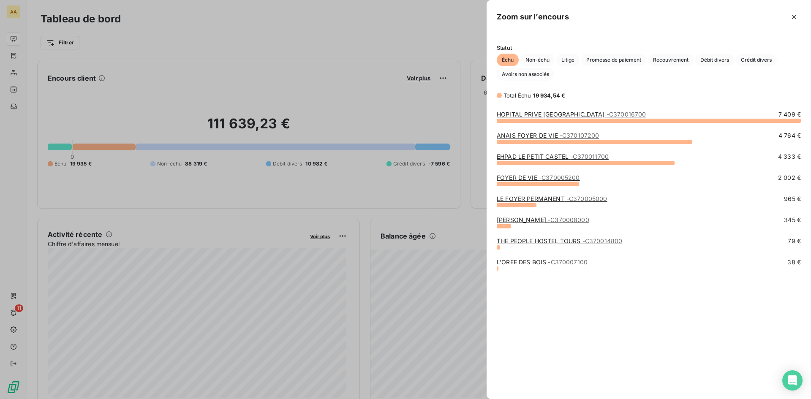
click at [553, 113] on link "HOPITAL PRIVE ST JEAN - C370016700" at bounding box center [571, 114] width 149 height 7
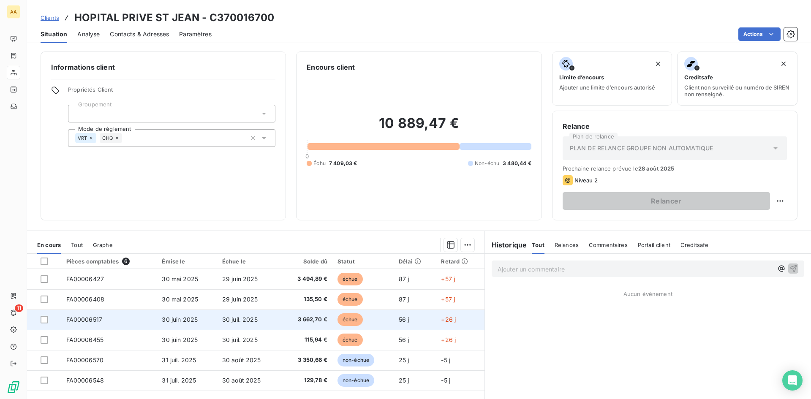
click at [77, 320] on span "FA00006517" at bounding box center [84, 319] width 36 height 7
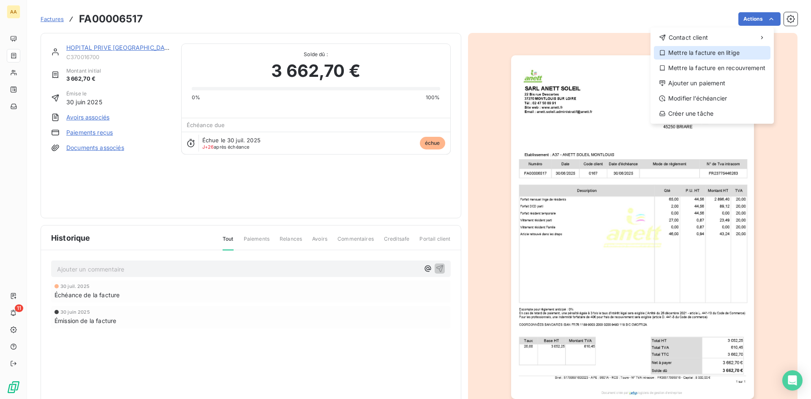
click at [727, 52] on div "Mettre la facture en litige" at bounding box center [712, 53] width 117 height 14
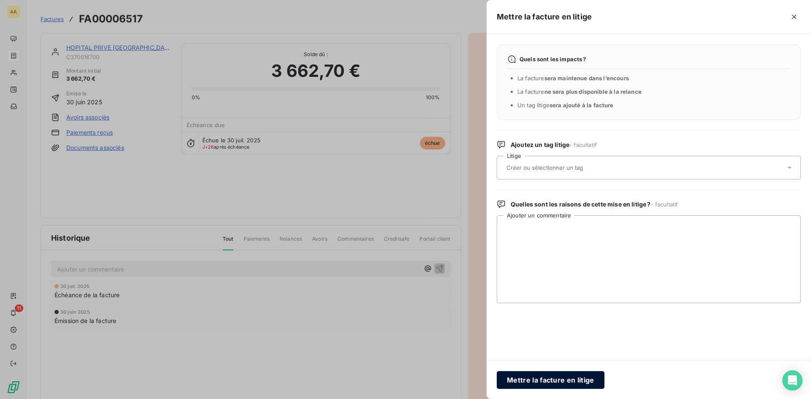
click at [548, 380] on button "Mettre la facture en litige" at bounding box center [551, 380] width 108 height 18
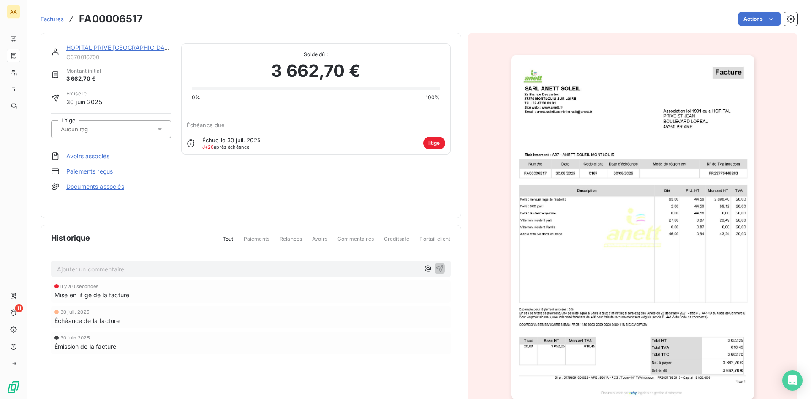
click at [107, 46] on link "HOPITAL PRIVE ST JEAN" at bounding box center [120, 47] width 108 height 7
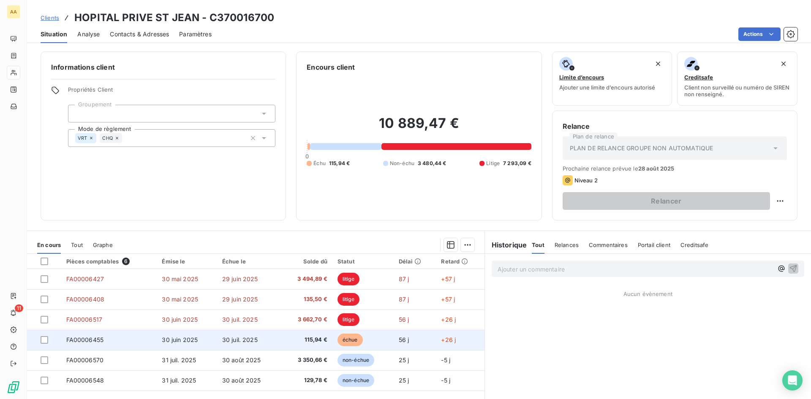
click at [246, 340] on span "30 juil. 2025" at bounding box center [239, 339] width 35 height 7
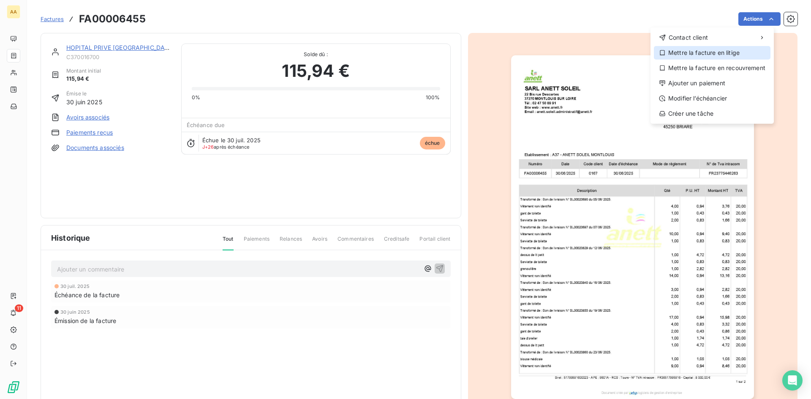
click at [731, 55] on div "Mettre la facture en litige" at bounding box center [712, 53] width 117 height 14
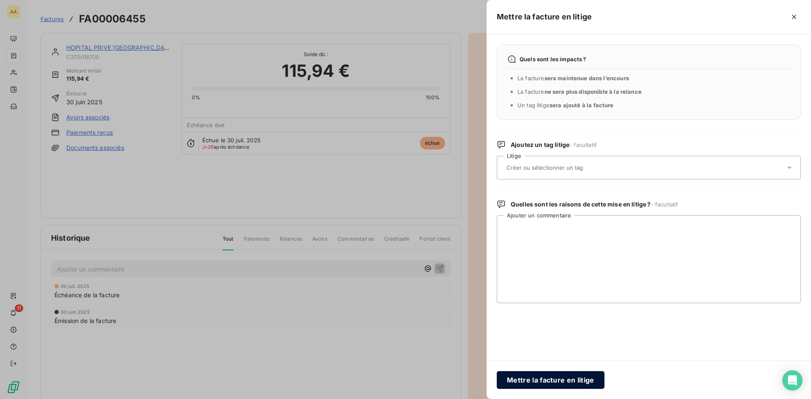
click at [566, 380] on button "Mettre la facture en litige" at bounding box center [551, 380] width 108 height 18
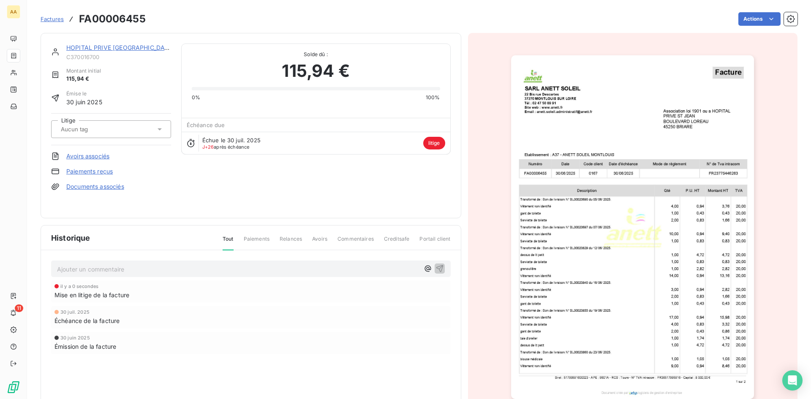
click at [120, 46] on link "HOPITAL PRIVE ST JEAN" at bounding box center [120, 47] width 108 height 7
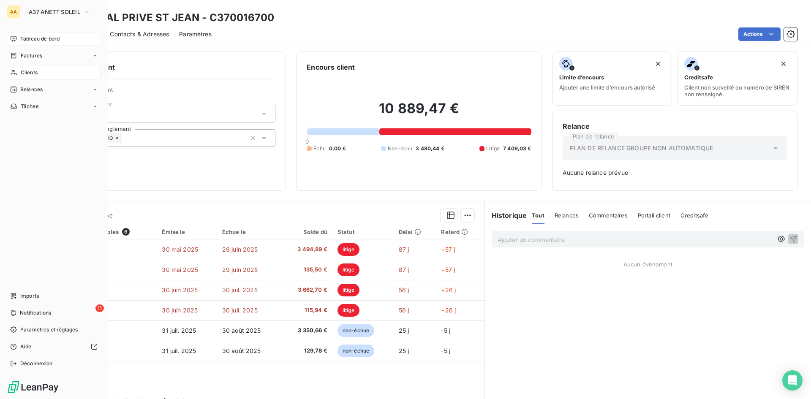
click at [41, 37] on span "Tableau de bord" at bounding box center [39, 39] width 39 height 8
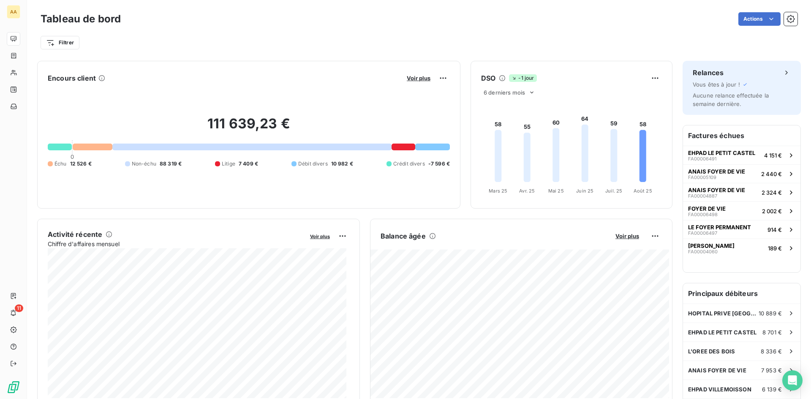
click at [312, 119] on h2 "111 639,23 €" at bounding box center [249, 127] width 402 height 25
click at [415, 77] on span "Voir plus" at bounding box center [419, 78] width 24 height 7
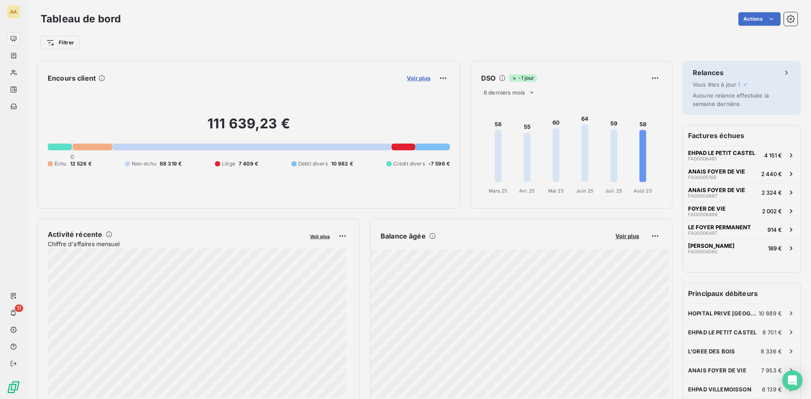
scroll to position [272, 318]
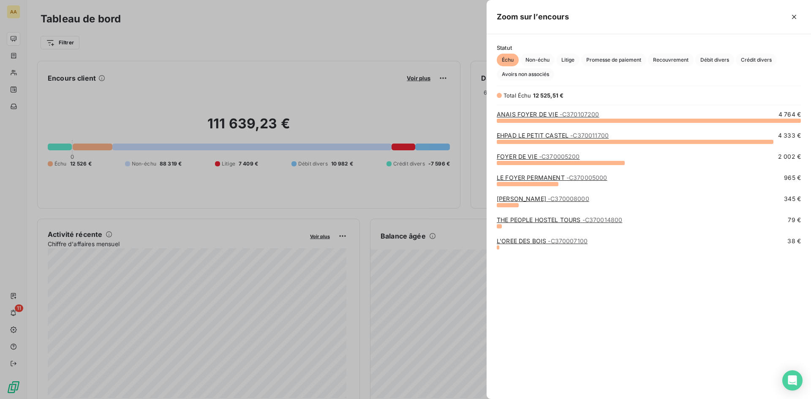
click at [2, 224] on div at bounding box center [405, 199] width 811 height 399
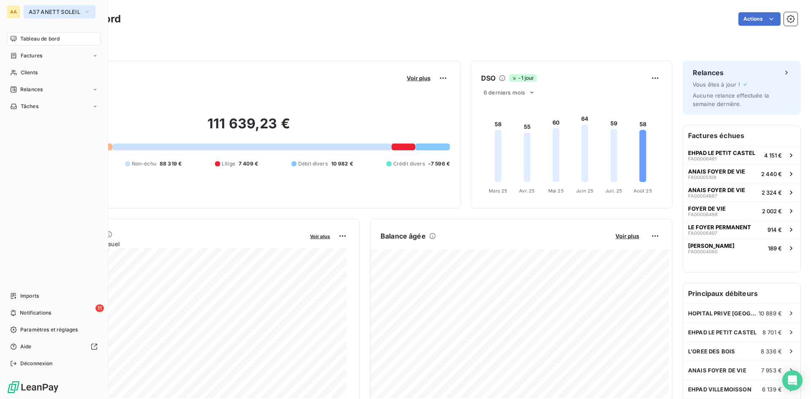
click at [85, 13] on icon "button" at bounding box center [87, 12] width 7 height 8
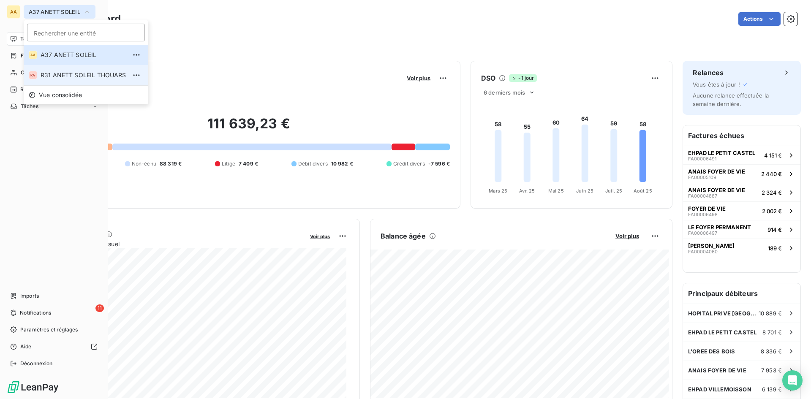
click at [84, 77] on span "R31 ANETT SOLEIL THOUARS" at bounding box center [84, 75] width 86 height 8
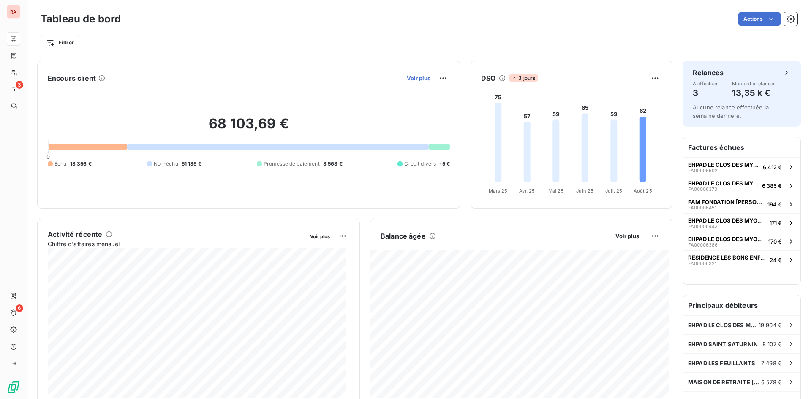
click at [422, 76] on span "Voir plus" at bounding box center [419, 78] width 24 height 7
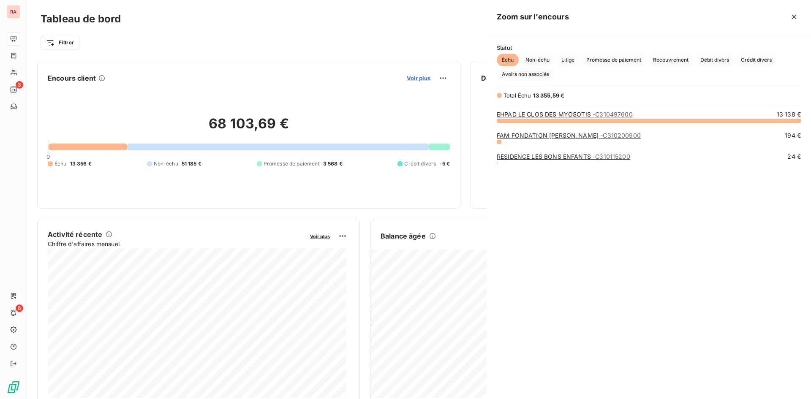
scroll to position [272, 318]
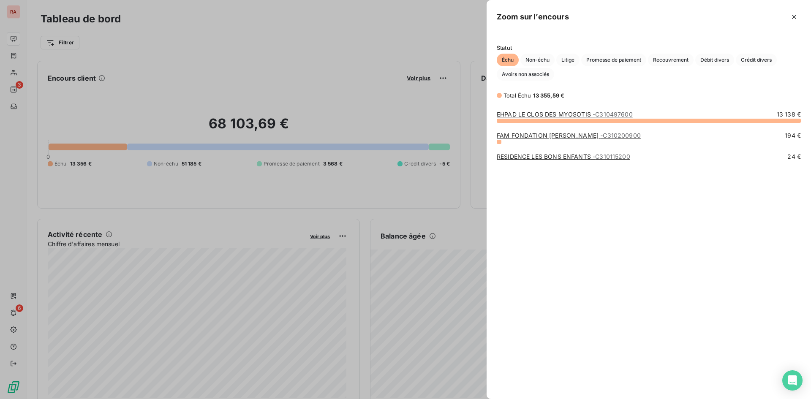
click at [608, 114] on span "- C310497600" at bounding box center [612, 114] width 40 height 7
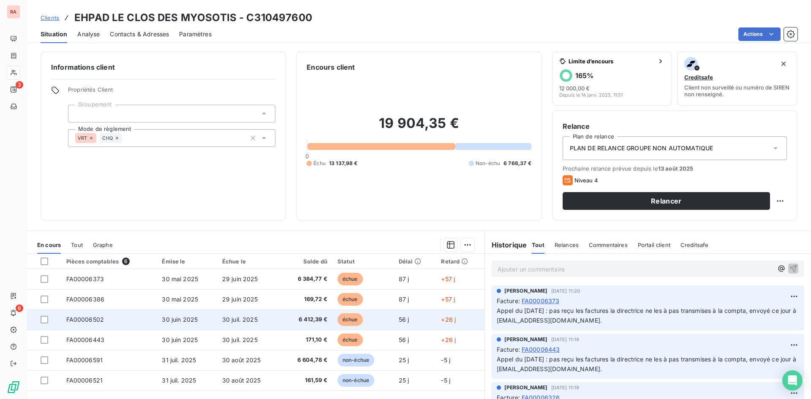
click at [127, 316] on td "FA00006502" at bounding box center [109, 320] width 96 height 20
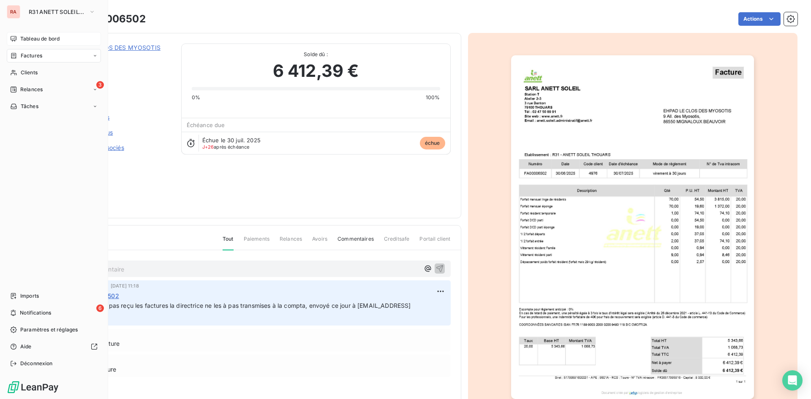
click at [47, 42] on span "Tableau de bord" at bounding box center [39, 39] width 39 height 8
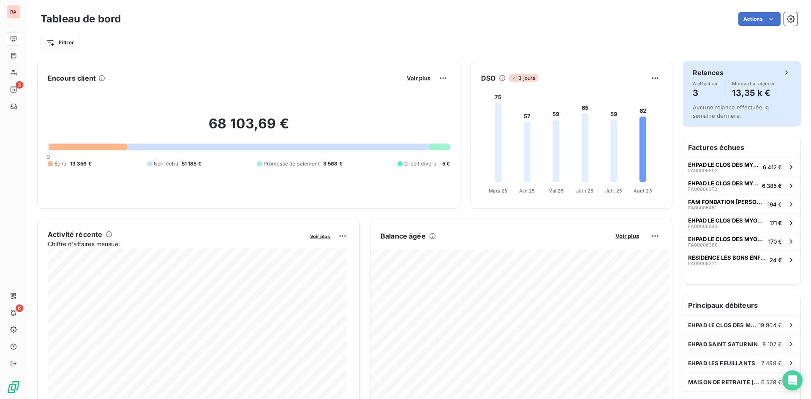
click at [735, 90] on h4 "13,35 k €" at bounding box center [753, 93] width 43 height 14
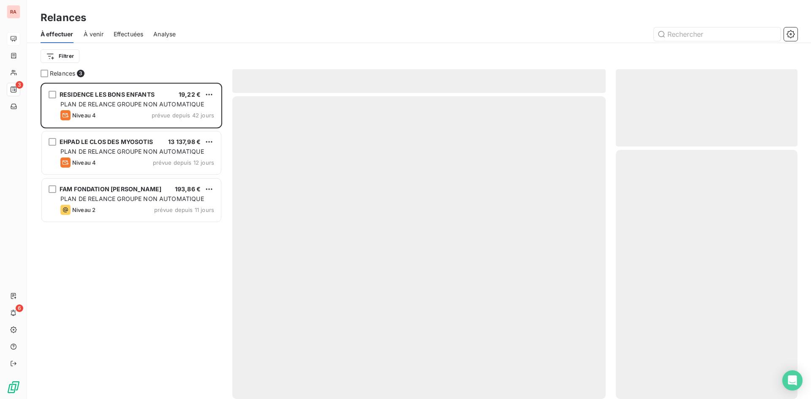
scroll to position [310, 175]
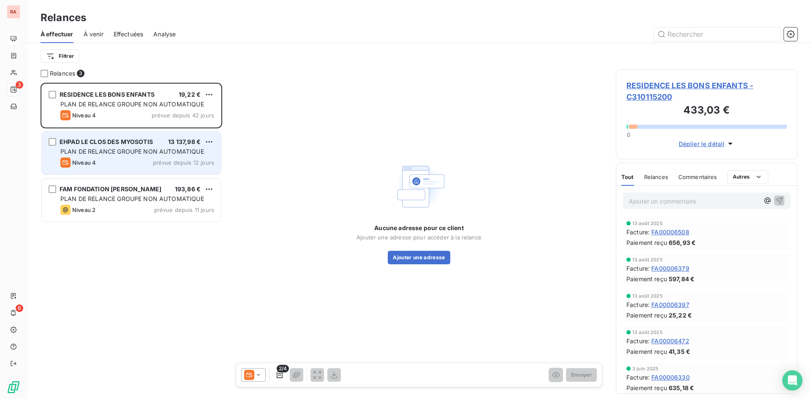
click at [122, 146] on div "EHPAD LE CLOS DES MYOSOTIS" at bounding box center [106, 142] width 93 height 8
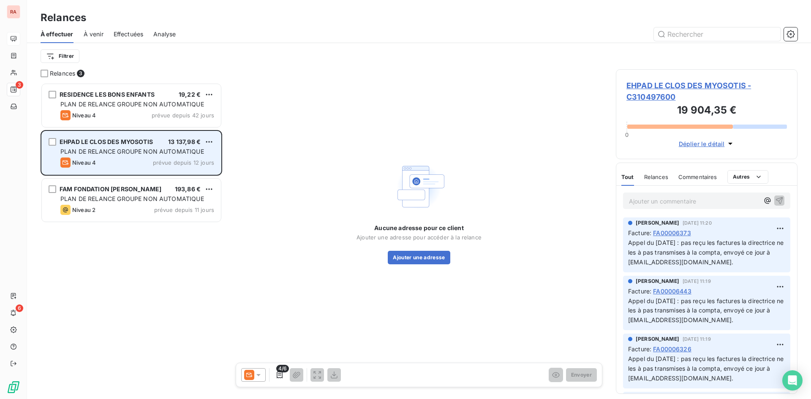
click at [124, 144] on span "EHPAD LE CLOS DES MYOSOTIS" at bounding box center [106, 141] width 93 height 7
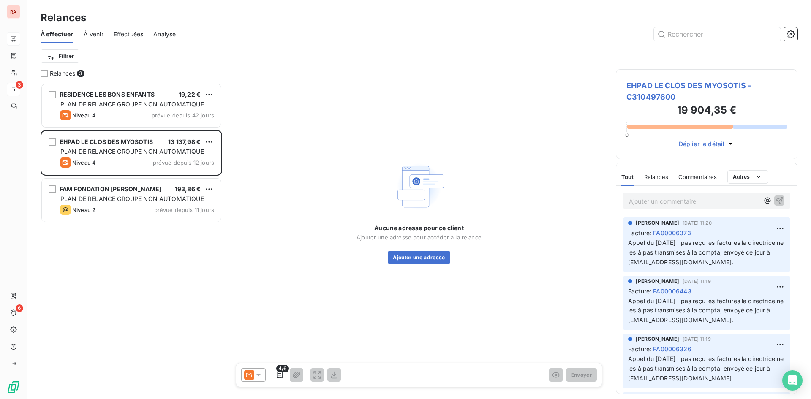
drag, startPoint x: 124, startPoint y: 144, endPoint x: 320, endPoint y: 100, distance: 200.7
click at [320, 100] on div "Aucune adresse pour ce client Ajouter une adresse pour accéder à la relance Ajo…" at bounding box center [418, 211] width 373 height 285
click at [729, 144] on icon "button" at bounding box center [730, 144] width 4 height 2
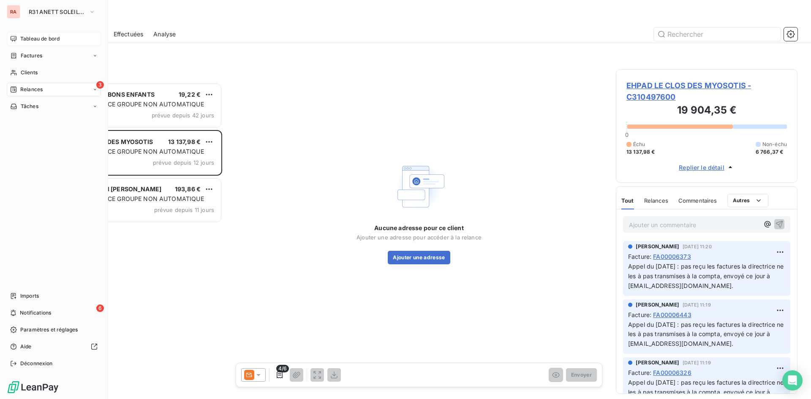
click at [96, 92] on div "3 Relances" at bounding box center [54, 90] width 94 height 14
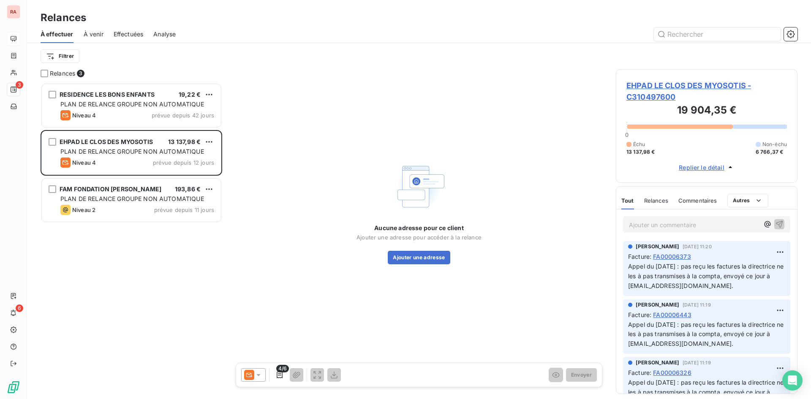
click at [298, 155] on div "Aucune adresse pour ce client Ajouter une adresse pour accéder à la relance Ajo…" at bounding box center [418, 211] width 373 height 285
click at [258, 376] on icon at bounding box center [258, 375] width 8 height 8
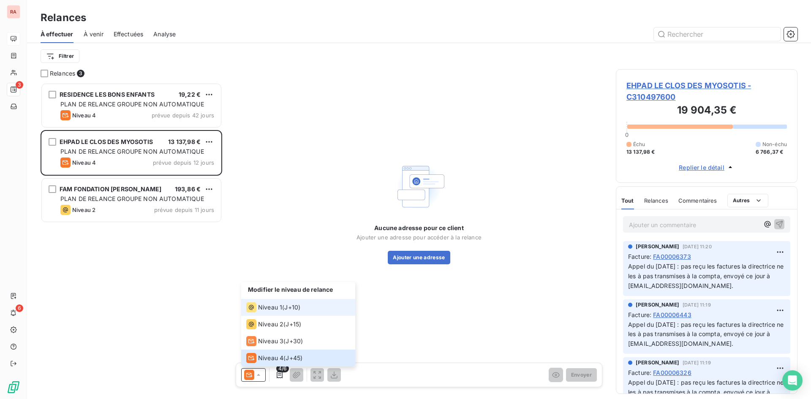
click at [273, 309] on span "Niveau 1" at bounding box center [270, 307] width 24 height 8
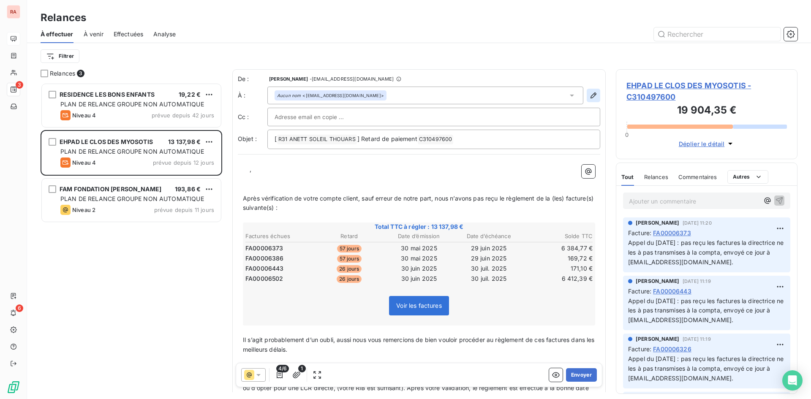
click at [590, 95] on icon "button" at bounding box center [593, 95] width 8 height 8
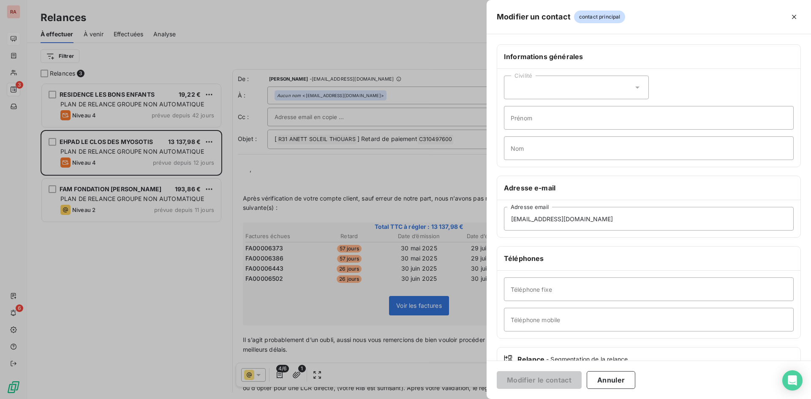
click at [637, 88] on icon at bounding box center [637, 87] width 8 height 8
click at [538, 109] on span "Madame" at bounding box center [532, 109] width 23 height 8
click at [531, 120] on input "Prénom" at bounding box center [649, 118] width 290 height 24
type input "Francoise"
click at [527, 150] on input "Nom" at bounding box center [649, 148] width 290 height 24
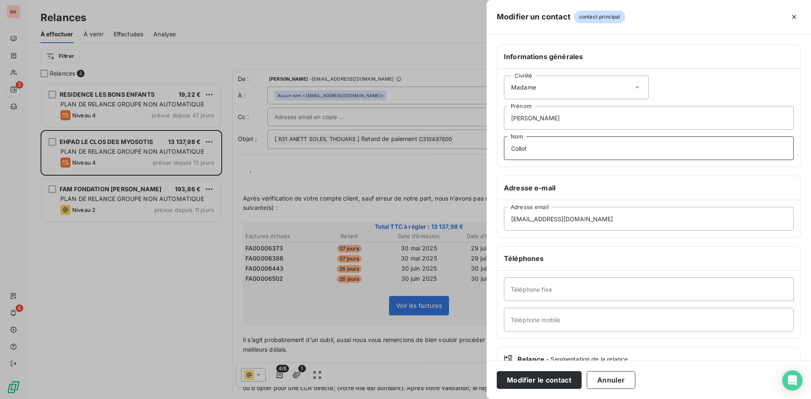
type input "Collot"
click at [527, 117] on input "Francoise" at bounding box center [649, 118] width 290 height 24
type input "Françoise"
click at [576, 169] on div "Informations générales Civilité Madame Françoise Prénom Collot Nom Adresse e-ma…" at bounding box center [648, 231] width 324 height 375
click at [526, 375] on button "Modifier le contact" at bounding box center [539, 380] width 85 height 18
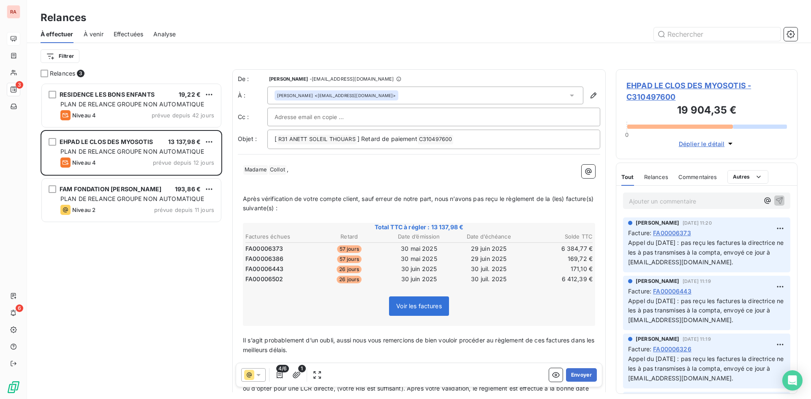
click at [400, 189] on p "﻿" at bounding box center [419, 190] width 352 height 10
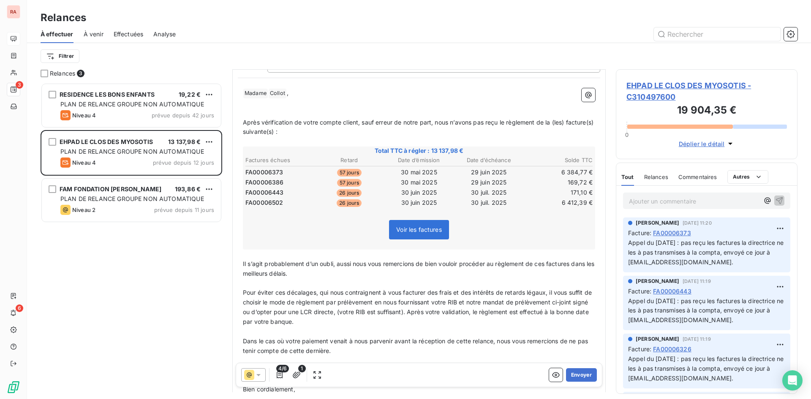
scroll to position [85, 0]
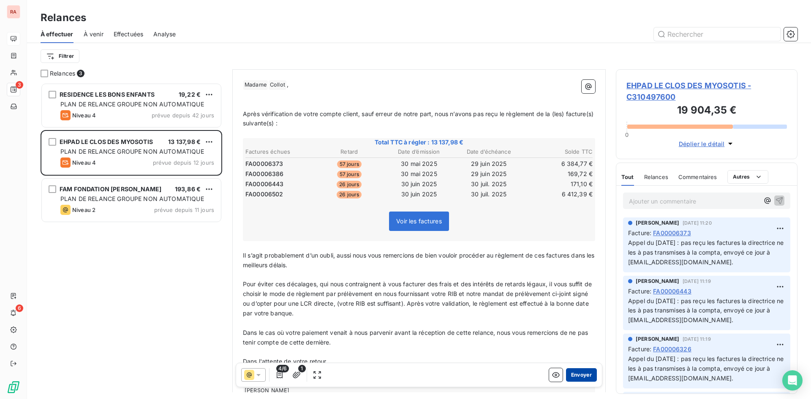
click at [580, 378] on button "Envoyer" at bounding box center [581, 375] width 31 height 14
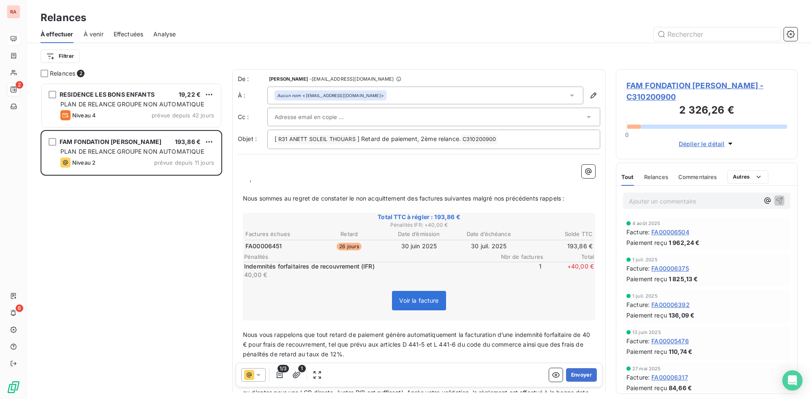
click at [261, 376] on icon at bounding box center [258, 375] width 8 height 8
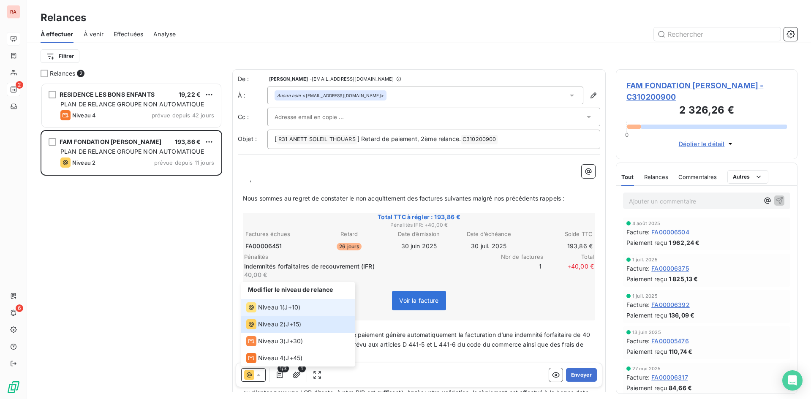
click at [279, 307] on span "Niveau 1" at bounding box center [270, 307] width 24 height 8
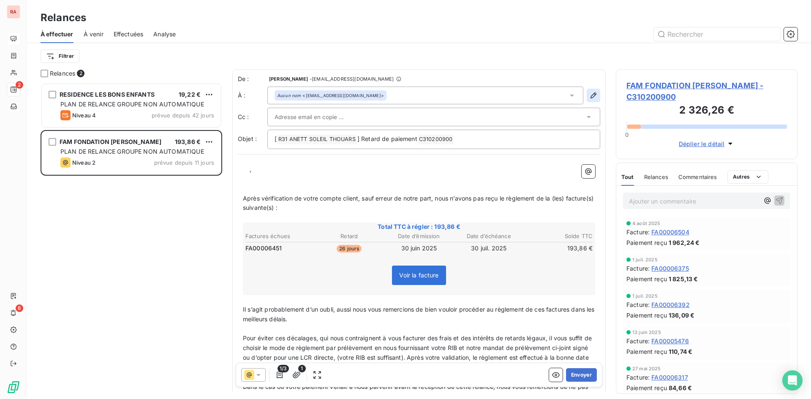
click at [590, 96] on icon "button" at bounding box center [593, 95] width 6 height 6
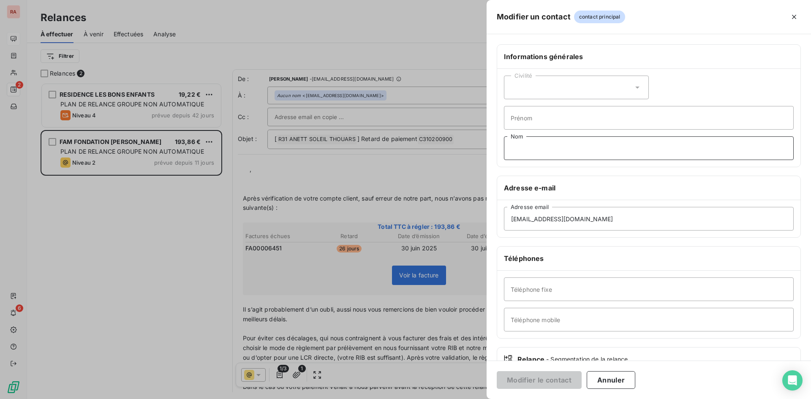
click at [525, 149] on input "Nom" at bounding box center [649, 148] width 290 height 24
type input "Service Comptabilité"
click at [532, 377] on button "Modifier le contact" at bounding box center [539, 380] width 85 height 18
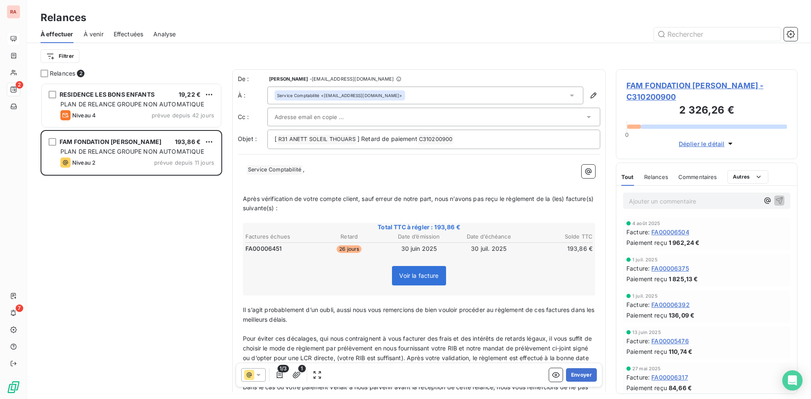
click at [263, 376] on div at bounding box center [253, 375] width 24 height 14
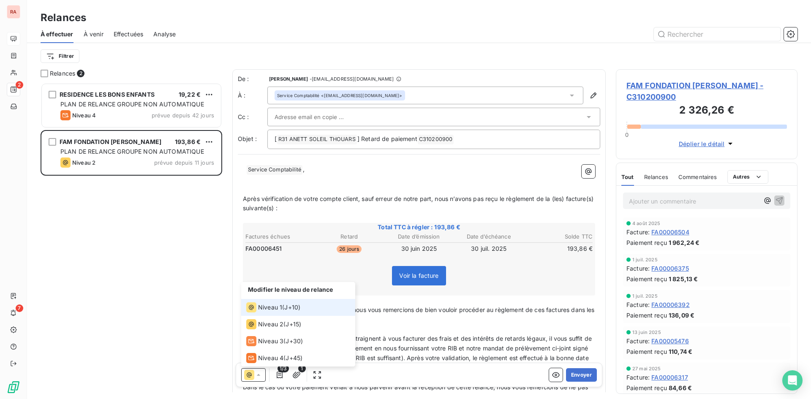
click at [283, 303] on div "Niveau 1 ( J+10 )" at bounding box center [273, 307] width 54 height 10
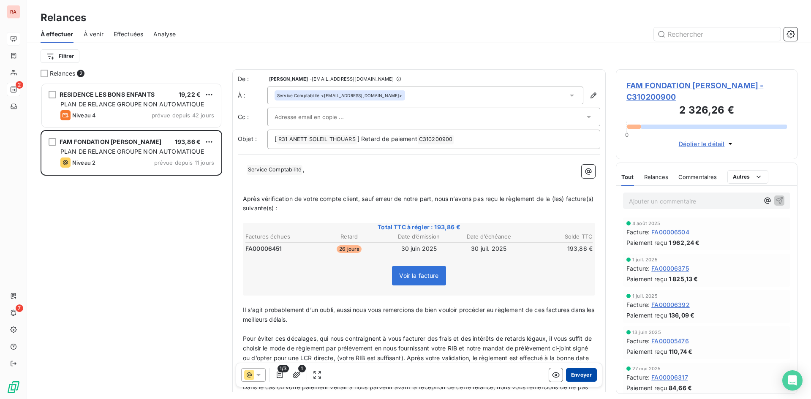
click at [581, 376] on button "Envoyer" at bounding box center [581, 375] width 31 height 14
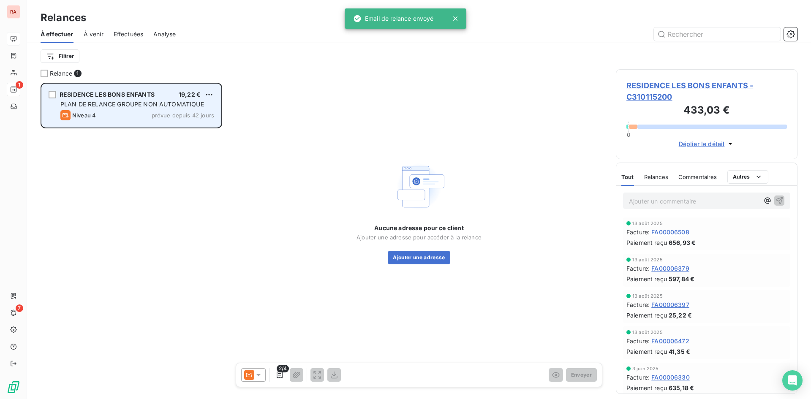
click at [132, 108] on div "PLAN DE RELANCE GROUPE NON AUTOMATIQUE" at bounding box center [137, 104] width 154 height 8
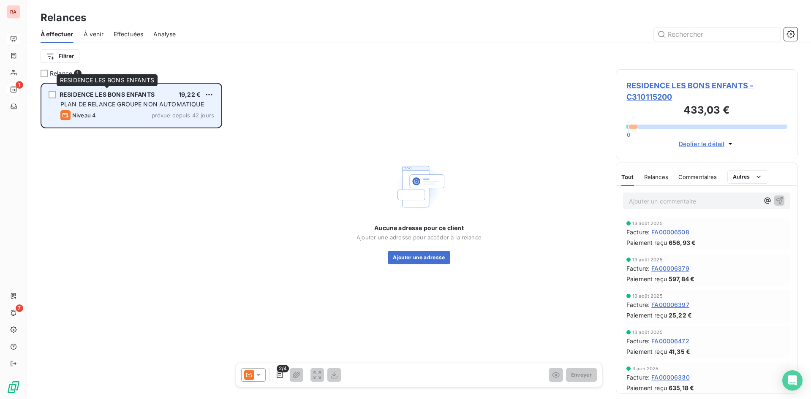
click at [118, 94] on span "RESIDENCE LES BONS ENFANTS" at bounding box center [107, 94] width 95 height 7
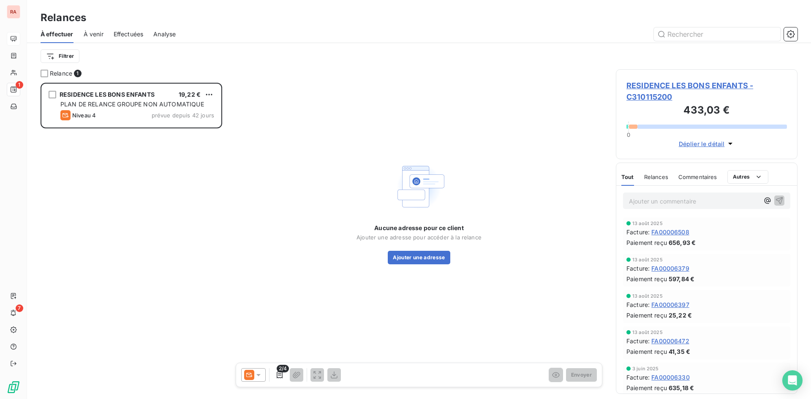
click at [258, 378] on icon at bounding box center [258, 375] width 8 height 8
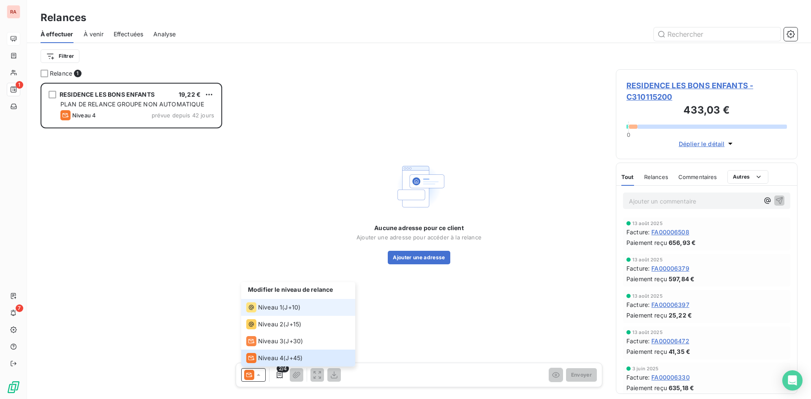
click at [287, 303] on span "J+10 )" at bounding box center [292, 307] width 16 height 8
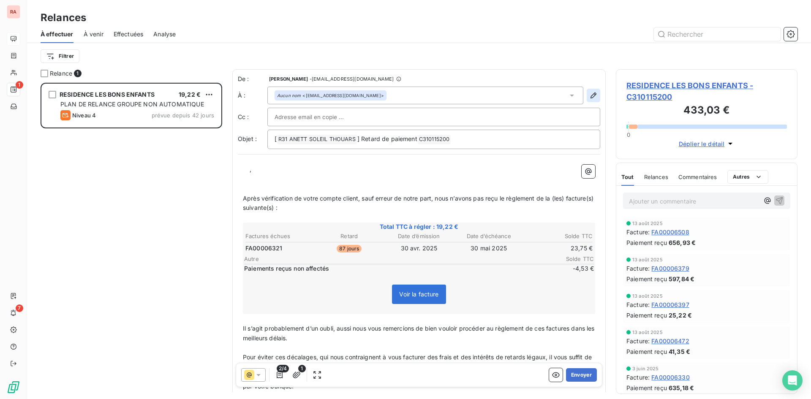
click at [588, 100] on button "button" at bounding box center [594, 96] width 14 height 14
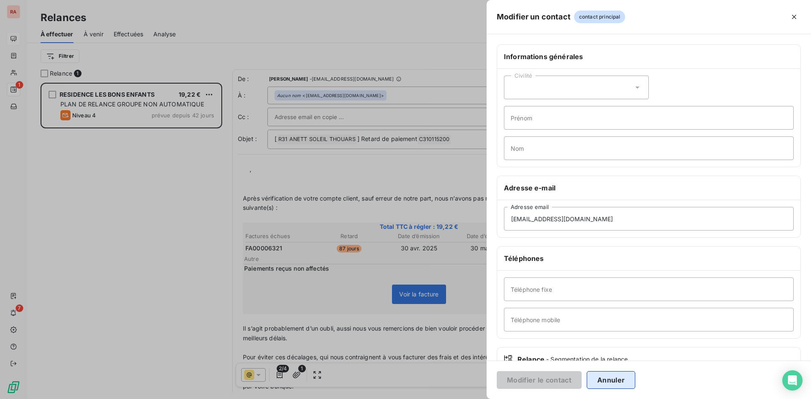
click at [598, 382] on button "Annuler" at bounding box center [611, 380] width 49 height 18
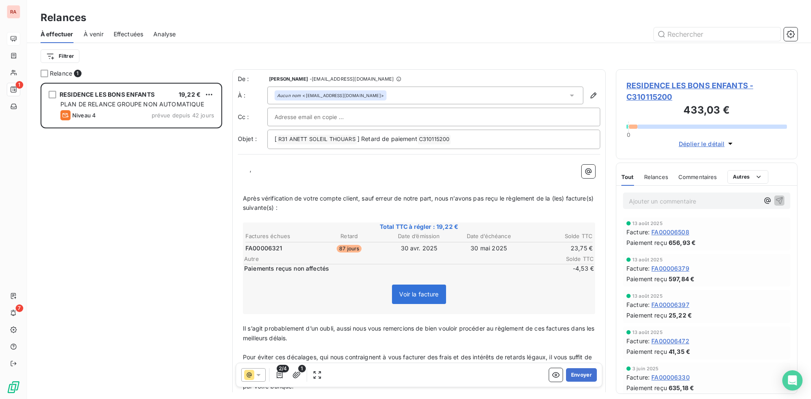
click at [260, 374] on icon at bounding box center [258, 375] width 4 height 2
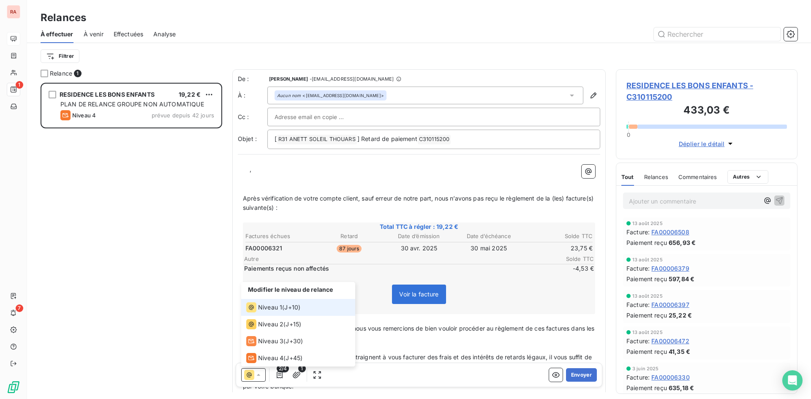
click at [280, 309] on span "Niveau 1" at bounding box center [270, 307] width 24 height 8
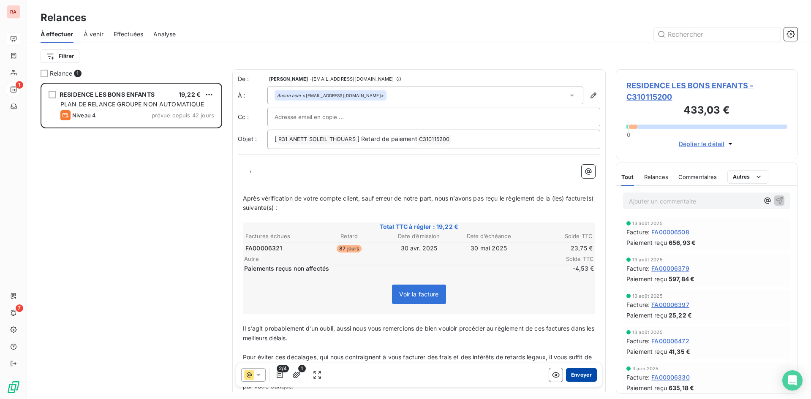
click at [579, 375] on button "Envoyer" at bounding box center [581, 375] width 31 height 14
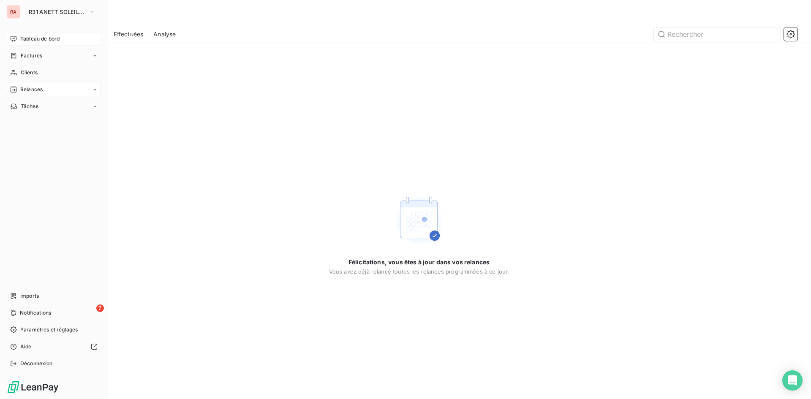
click at [34, 39] on span "Tableau de bord" at bounding box center [39, 39] width 39 height 8
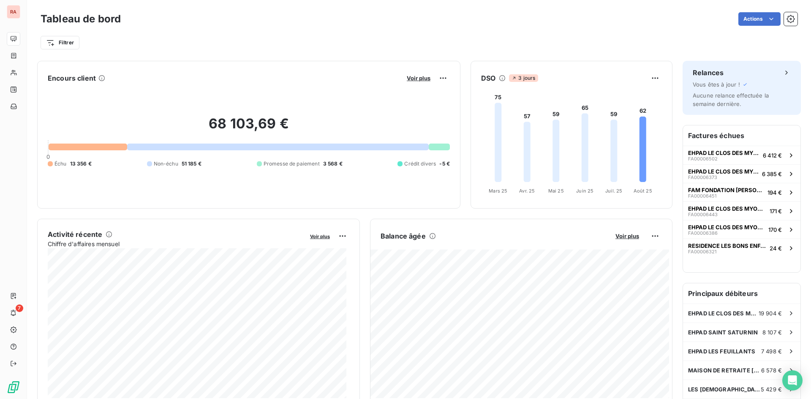
click at [305, 105] on div "68 103,69 € 0 Échu 13 356 € Non-échu 51 185 € Promesse de paiement 3 568 € Créd…" at bounding box center [249, 141] width 402 height 113
click at [358, 41] on div "Filtrer" at bounding box center [419, 43] width 757 height 16
click at [733, 151] on span "EHPAD LE CLOS DES MYOSOTIS" at bounding box center [723, 152] width 71 height 7
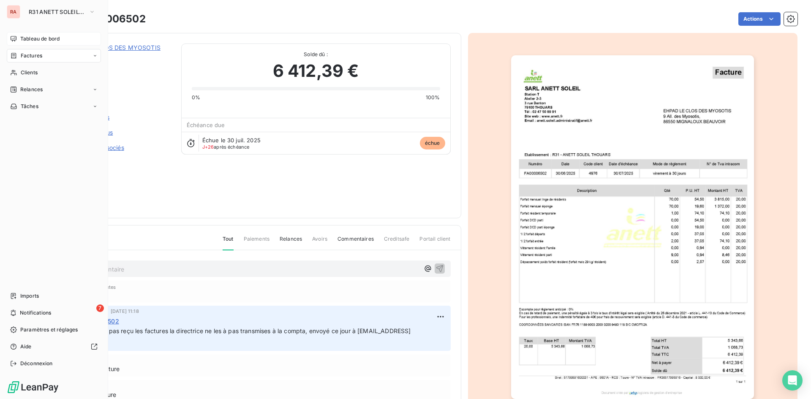
click at [31, 42] on span "Tableau de bord" at bounding box center [39, 39] width 39 height 8
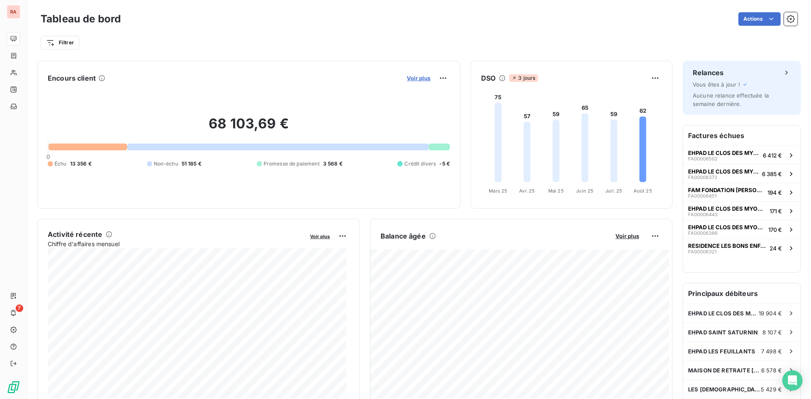
click at [419, 76] on span "Voir plus" at bounding box center [419, 78] width 24 height 7
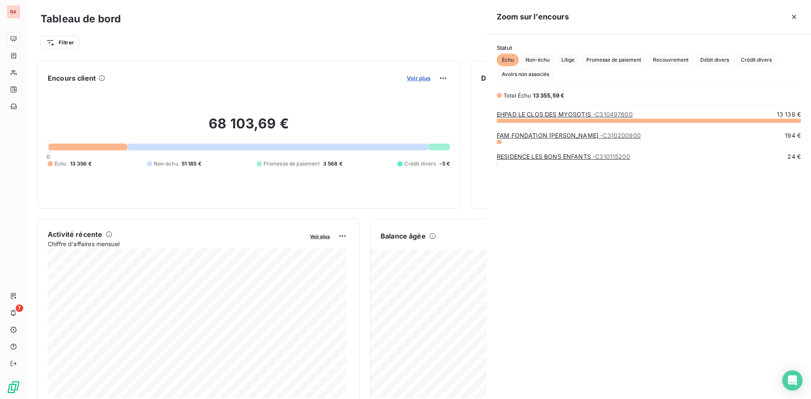
scroll to position [272, 318]
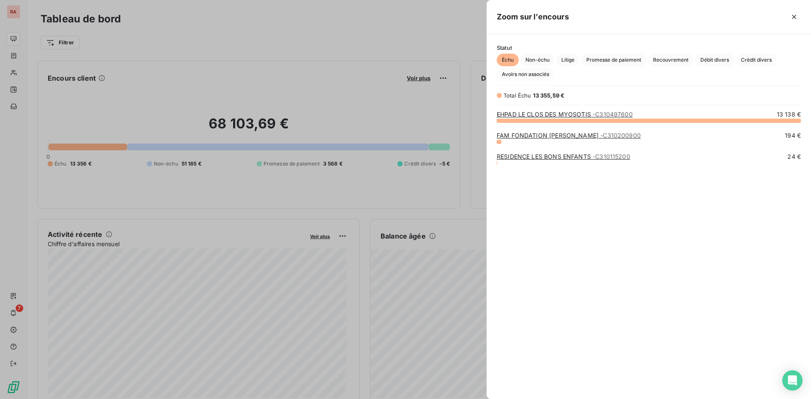
click at [326, 38] on div at bounding box center [405, 199] width 811 height 399
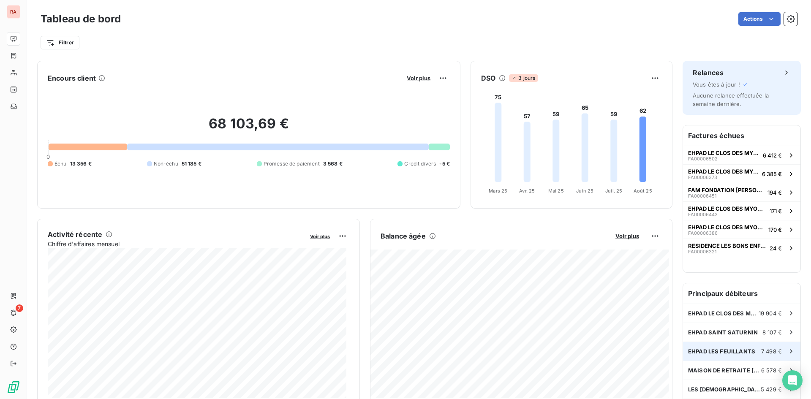
click at [722, 350] on span "EHPAD LES FEUILLANTS" at bounding box center [721, 351] width 67 height 7
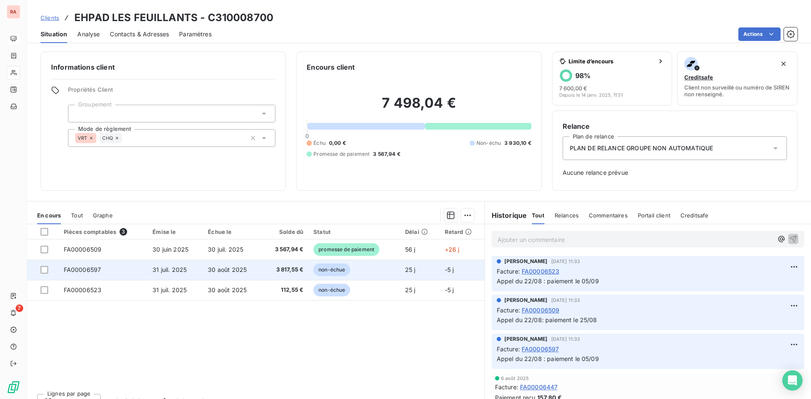
click at [370, 270] on td "non-échue" at bounding box center [354, 270] width 92 height 20
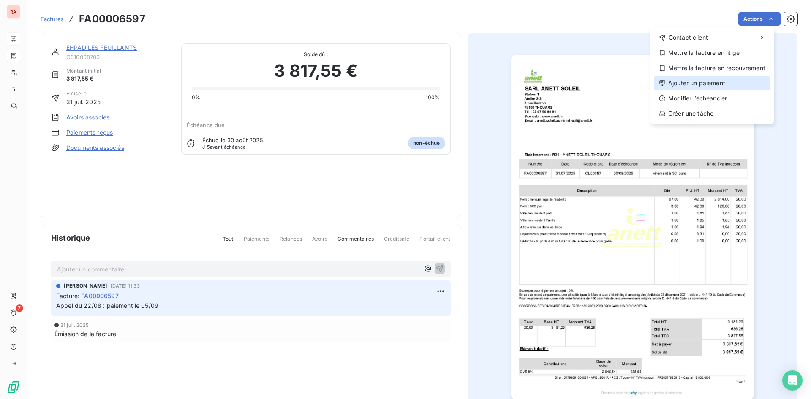
click at [719, 83] on div "Ajouter un paiement" at bounding box center [712, 83] width 117 height 14
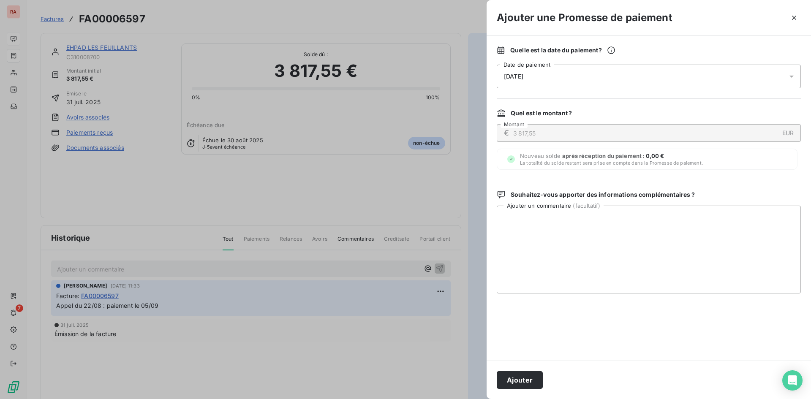
click at [791, 75] on icon at bounding box center [791, 76] width 8 height 8
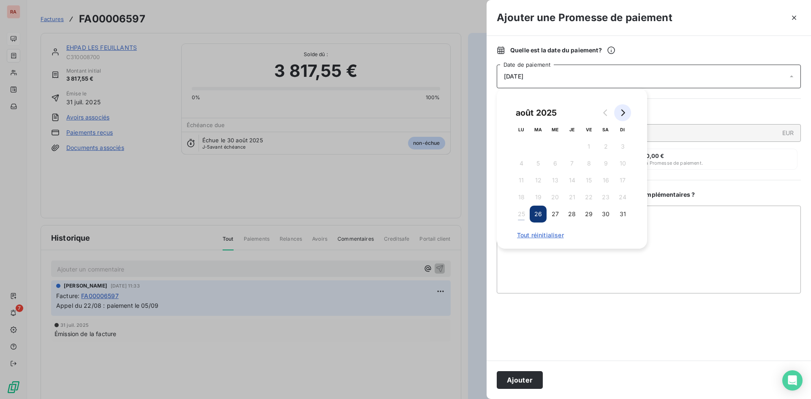
click at [626, 113] on button "Go to next month" at bounding box center [622, 112] width 17 height 17
click at [538, 162] on button "9" at bounding box center [538, 163] width 17 height 17
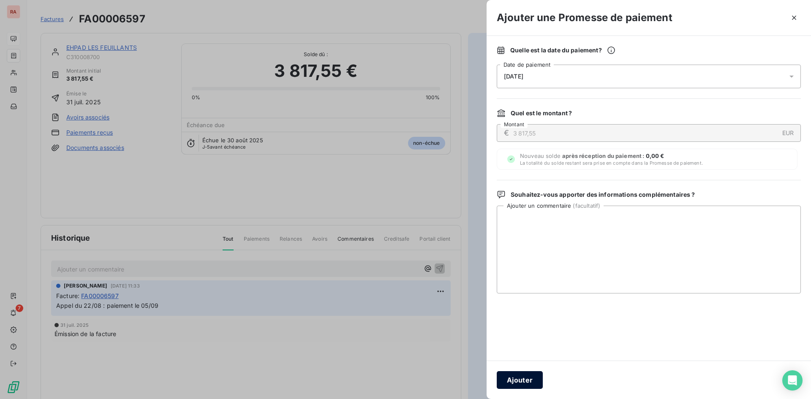
click at [520, 382] on button "Ajouter" at bounding box center [520, 380] width 46 height 18
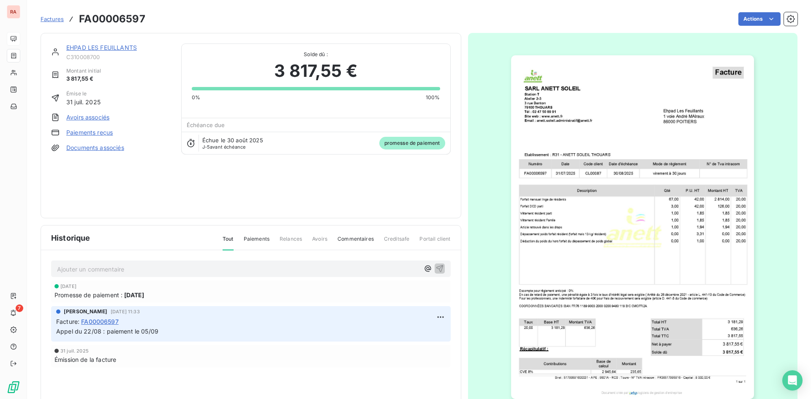
click at [108, 46] on link "EHPAD LES FEUILLANTS" at bounding box center [101, 47] width 71 height 7
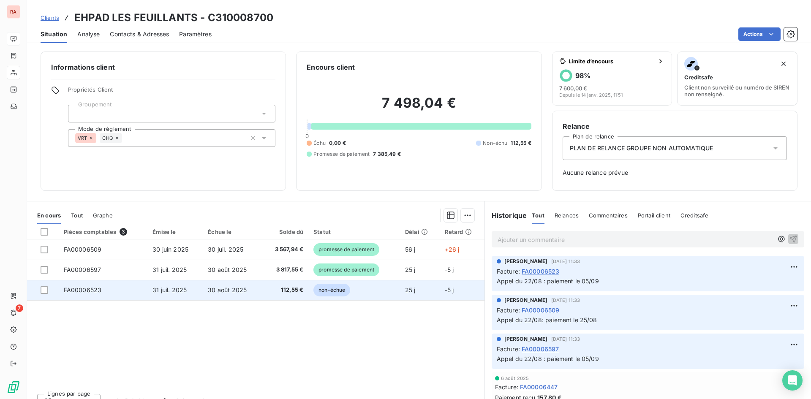
click at [339, 287] on span "non-échue" at bounding box center [331, 290] width 37 height 13
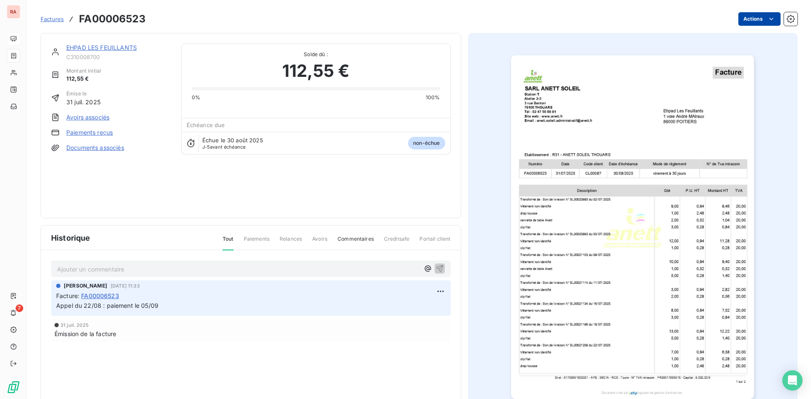
click at [747, 15] on html "RA 7 Factures FA00006523 Actions EHPAD LES FEUILLANTS C310008700 Montant initia…" at bounding box center [405, 199] width 811 height 399
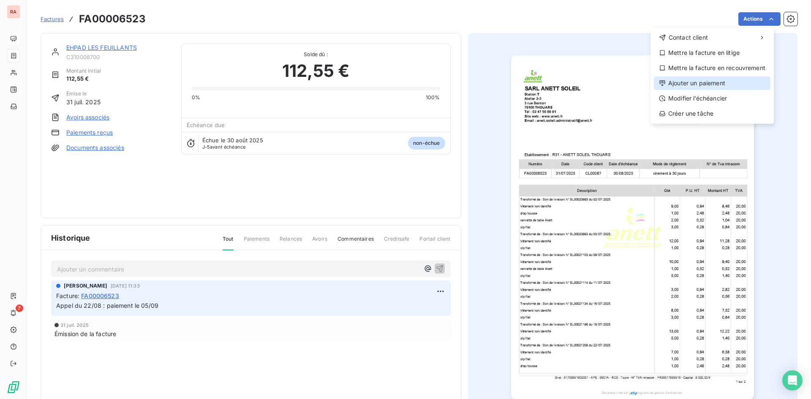
click at [703, 82] on div "Ajouter un paiement" at bounding box center [712, 83] width 117 height 14
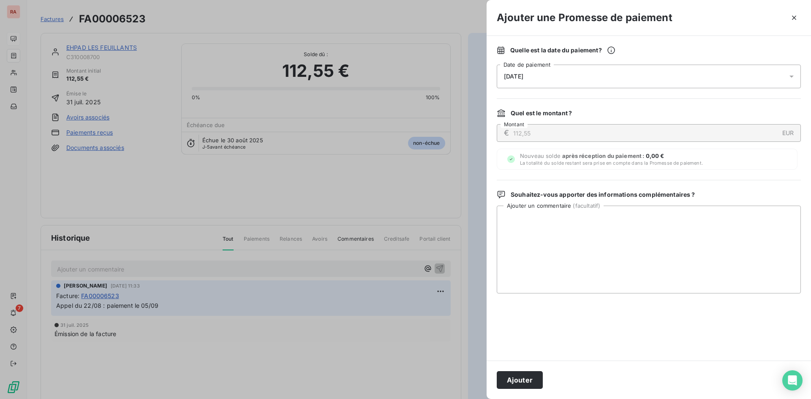
click at [793, 77] on icon at bounding box center [791, 76] width 8 height 8
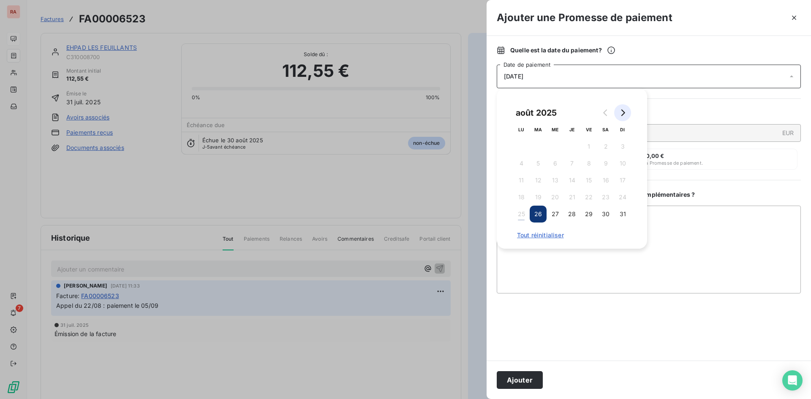
click at [627, 109] on button "Go to next month" at bounding box center [622, 112] width 17 height 17
click at [539, 161] on button "9" at bounding box center [538, 163] width 17 height 17
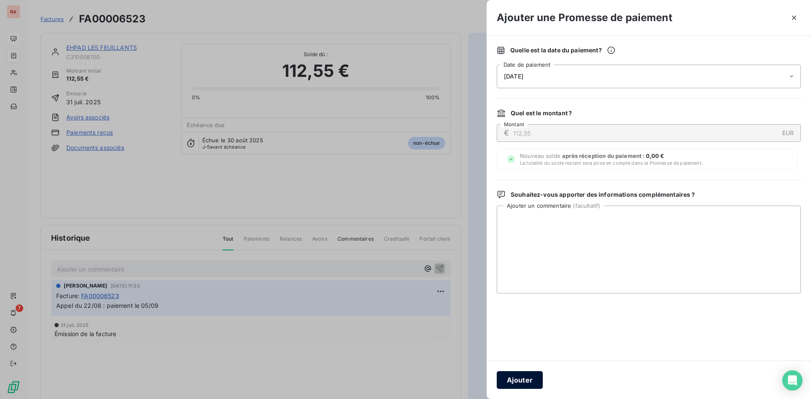
click at [517, 377] on button "Ajouter" at bounding box center [520, 380] width 46 height 18
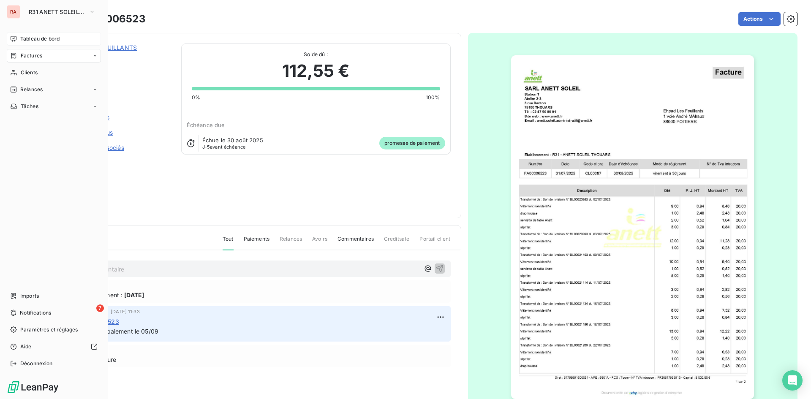
click at [41, 40] on span "Tableau de bord" at bounding box center [39, 39] width 39 height 8
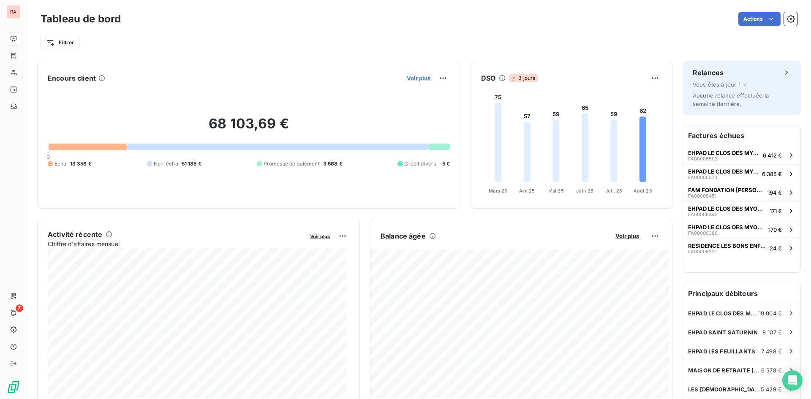
click at [413, 75] on span "Voir plus" at bounding box center [419, 78] width 24 height 7
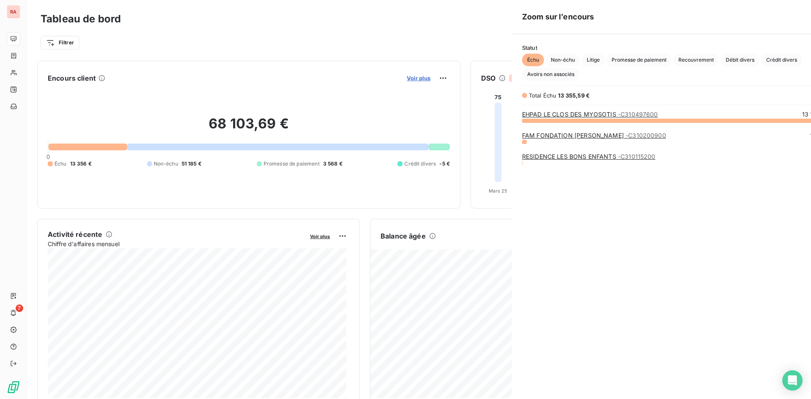
scroll to position [393, 318]
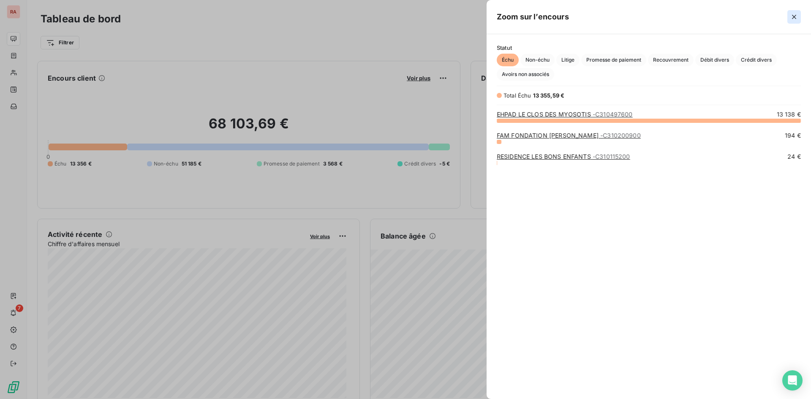
click at [797, 16] on icon "button" at bounding box center [794, 17] width 8 height 8
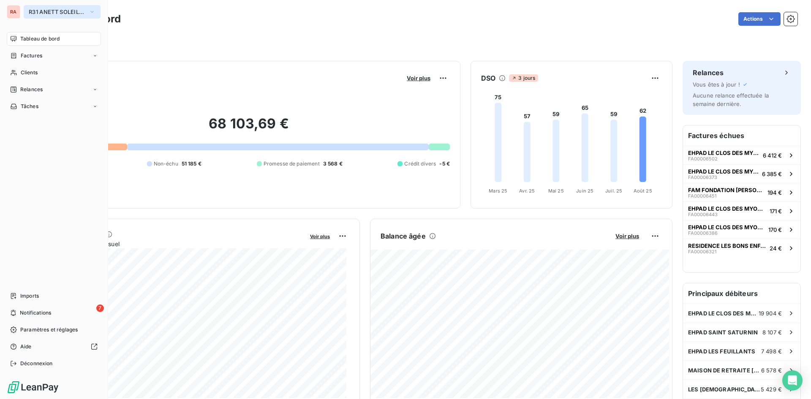
click at [94, 11] on icon "button" at bounding box center [92, 12] width 7 height 8
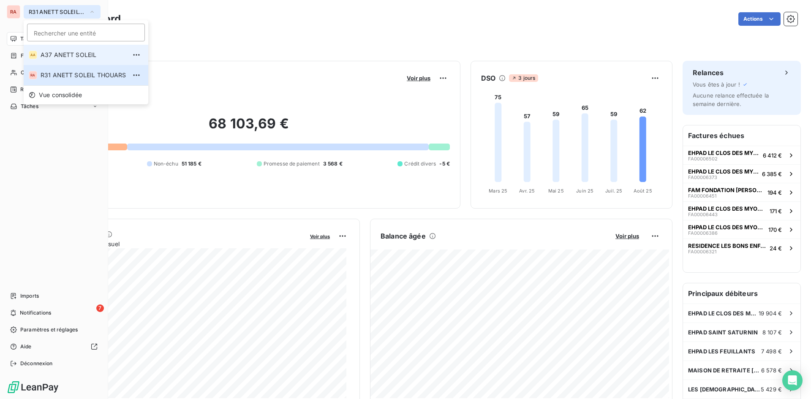
click at [80, 58] on span "A37 ANETT SOLEIL" at bounding box center [84, 55] width 86 height 8
